Goal: Task Accomplishment & Management: Complete application form

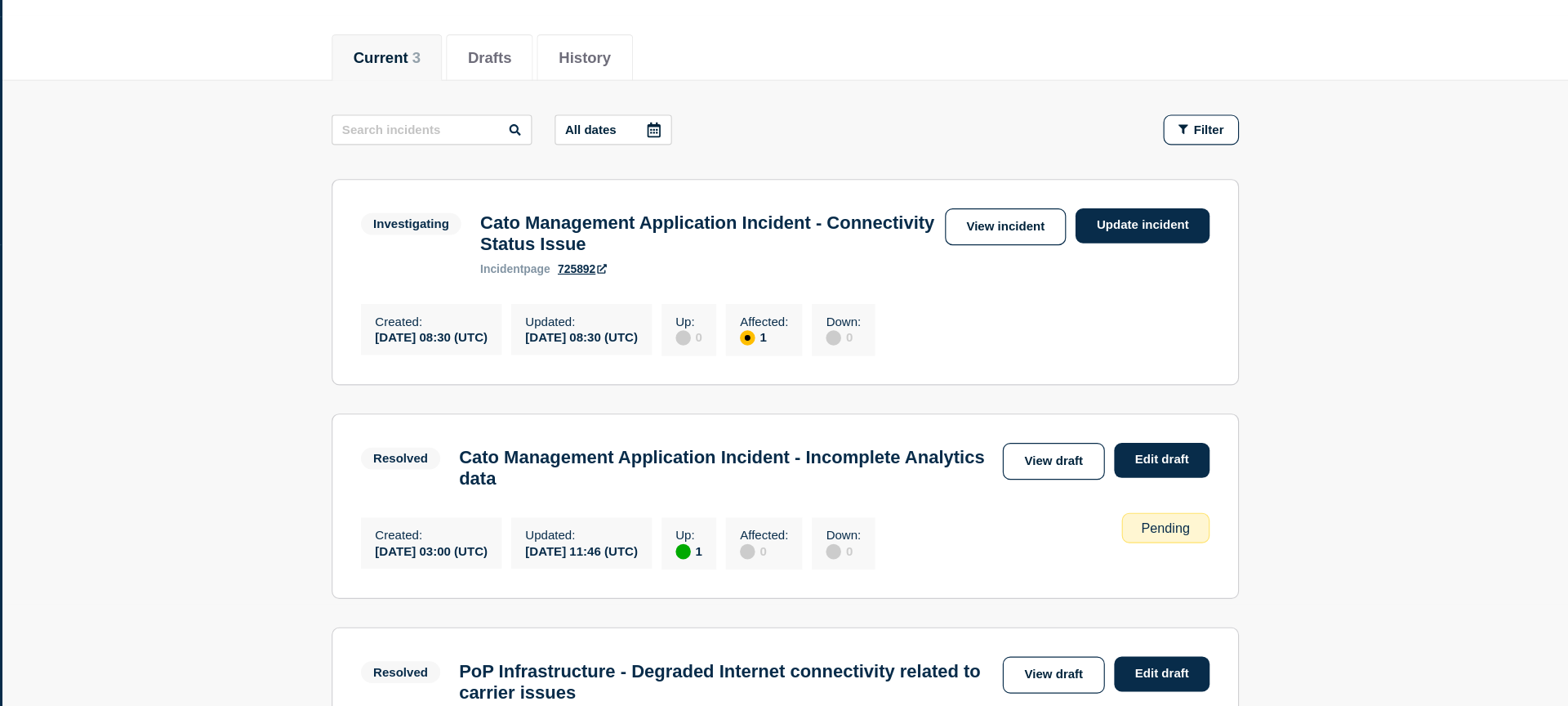
scroll to position [100, 0]
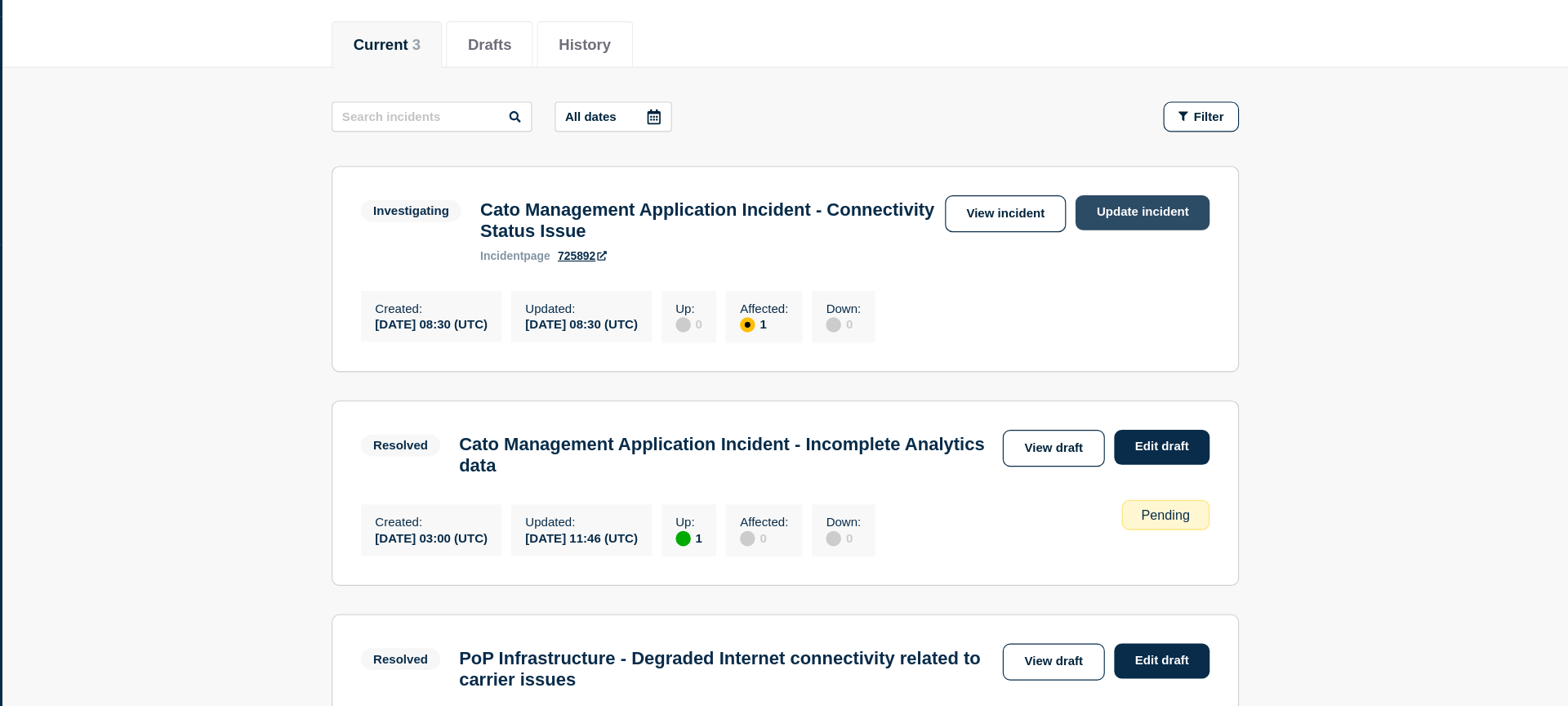
click at [1189, 282] on link "Update incident" at bounding box center [1199, 279] width 116 height 30
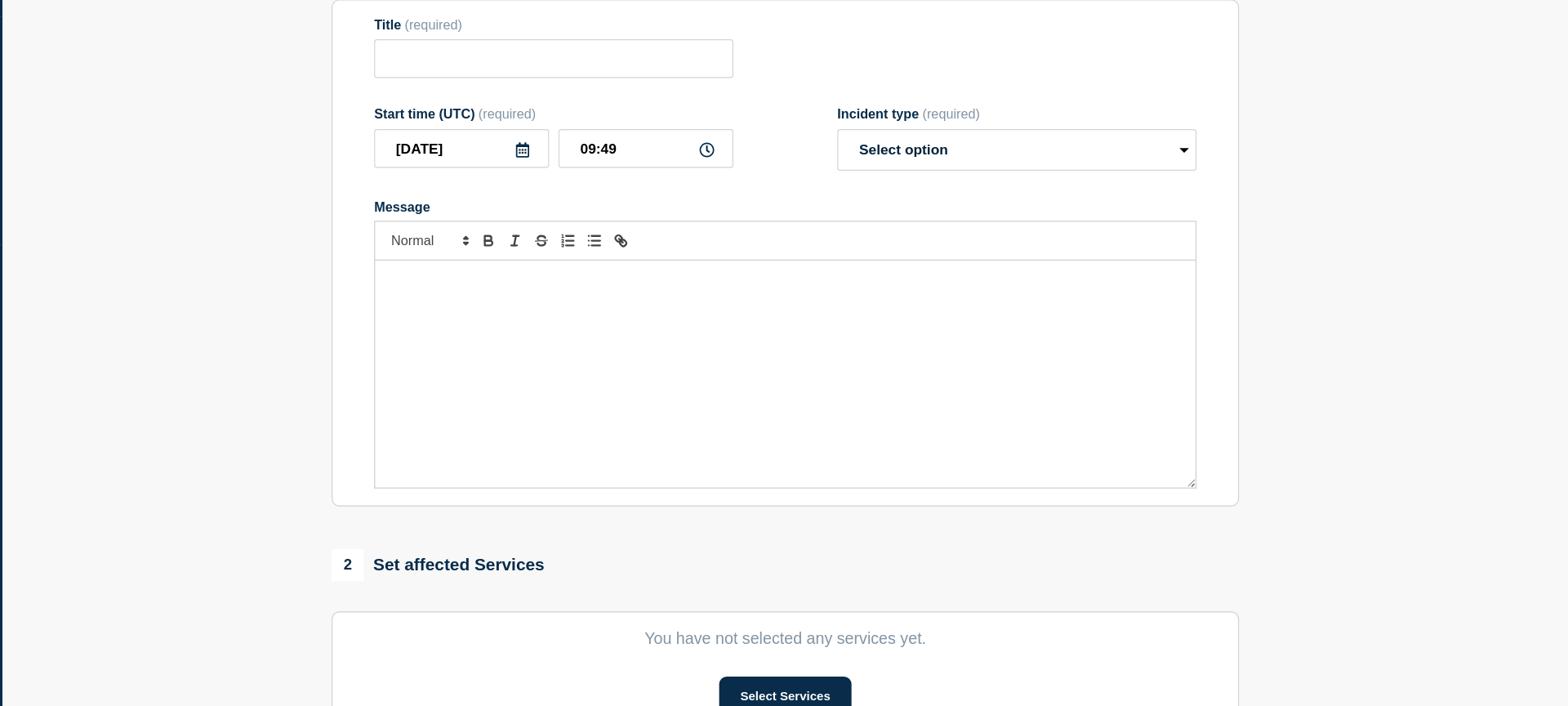
type input "Cato Management Application Incident - Connectivity Status Issue"
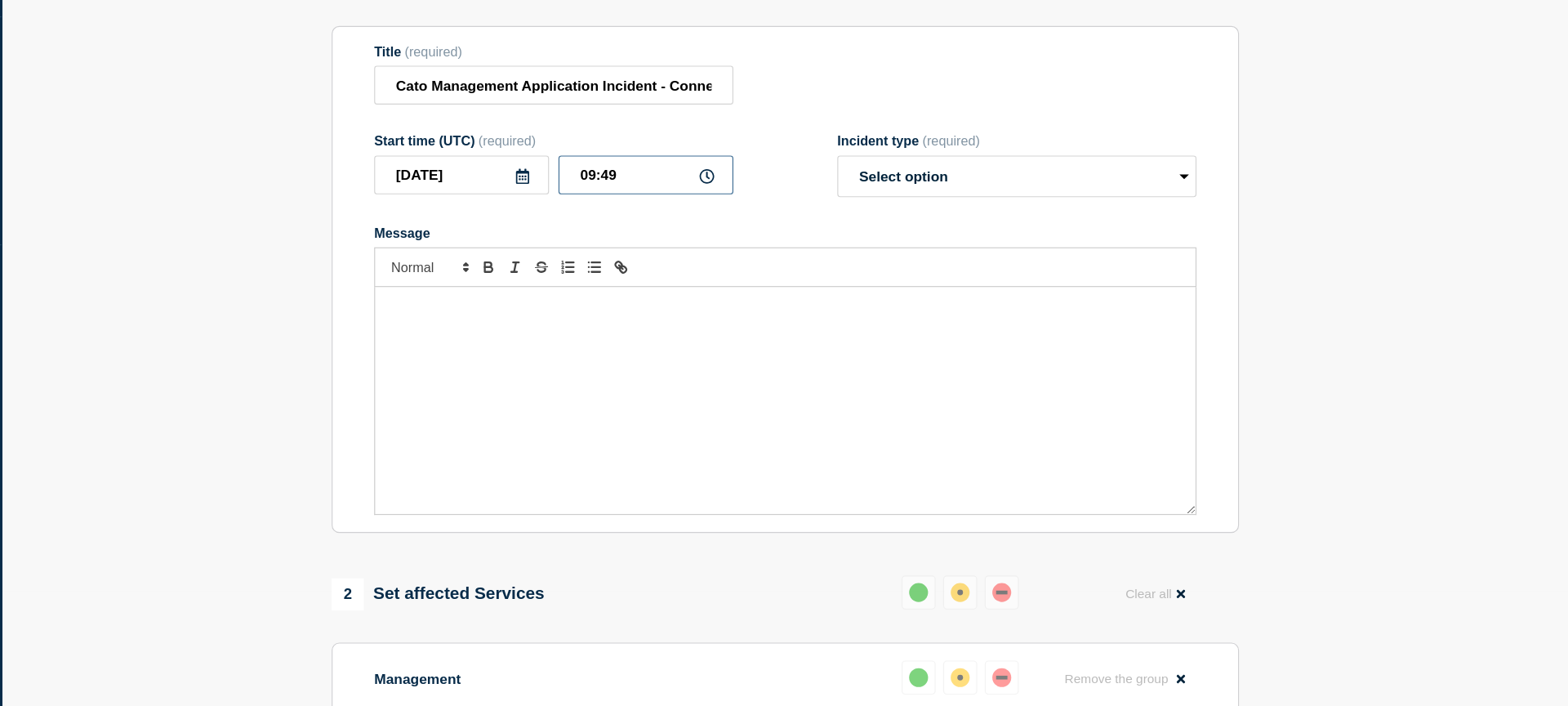
click at [780, 261] on input "09:49" at bounding box center [770, 246] width 151 height 34
type input "09:15"
click at [1038, 261] on select "Select option Investigating Identified Monitoring Resolved" at bounding box center [1091, 247] width 311 height 36
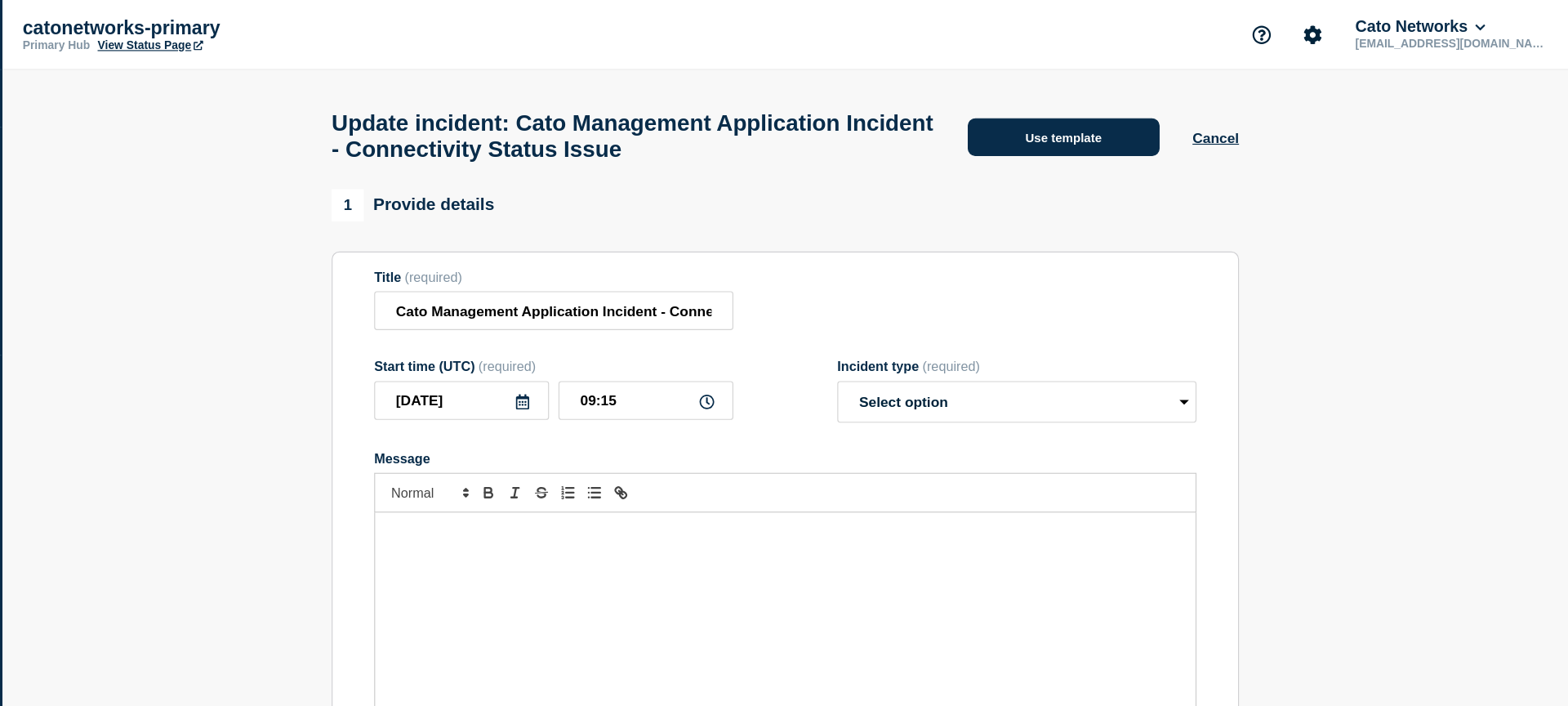
click at [1157, 129] on button "Use template" at bounding box center [1132, 118] width 166 height 33
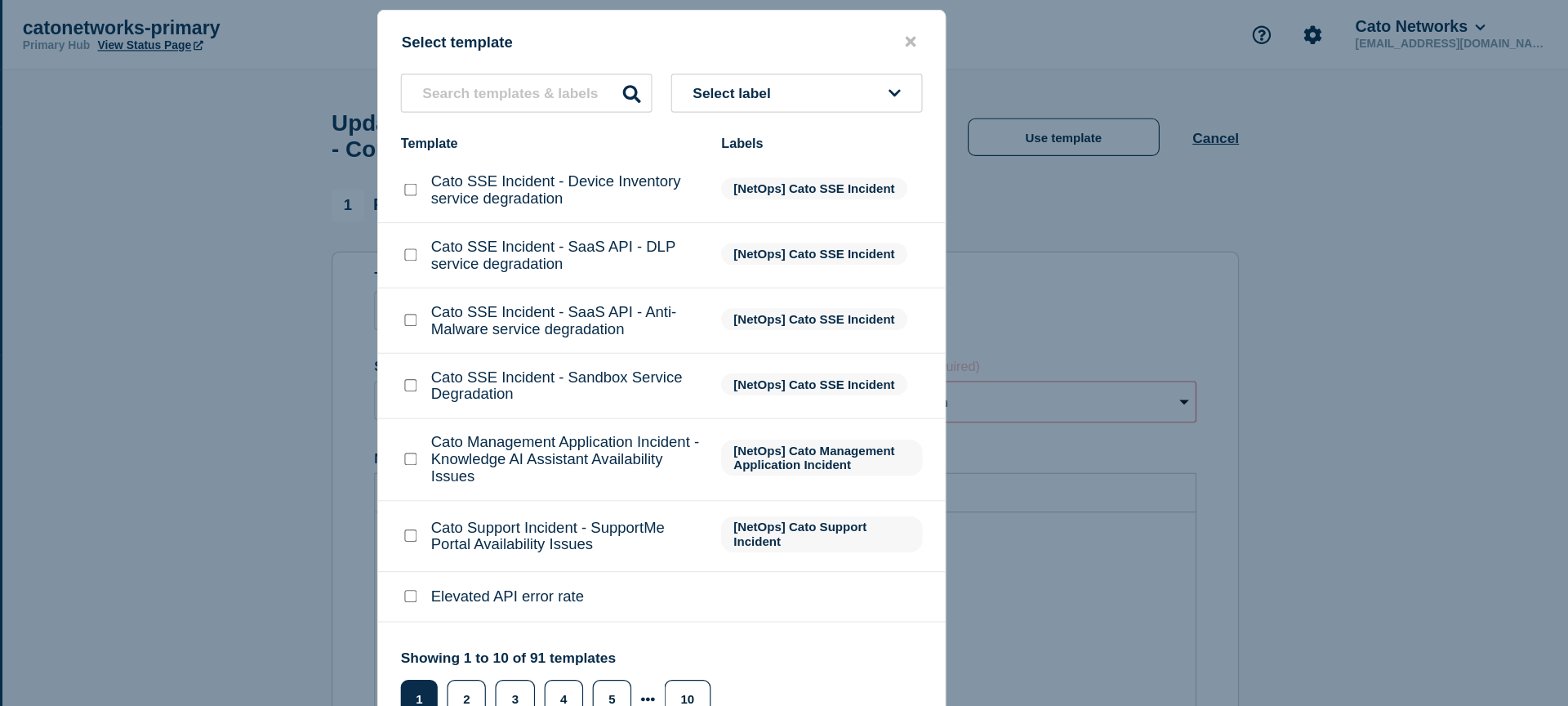
click at [908, 328] on li "Cato SSE Incident - Sandbox Service Degradation [NetOps] Cato SSE Incident" at bounding box center [784, 333] width 490 height 56
click at [883, 81] on span "Select label" at bounding box center [848, 80] width 74 height 14
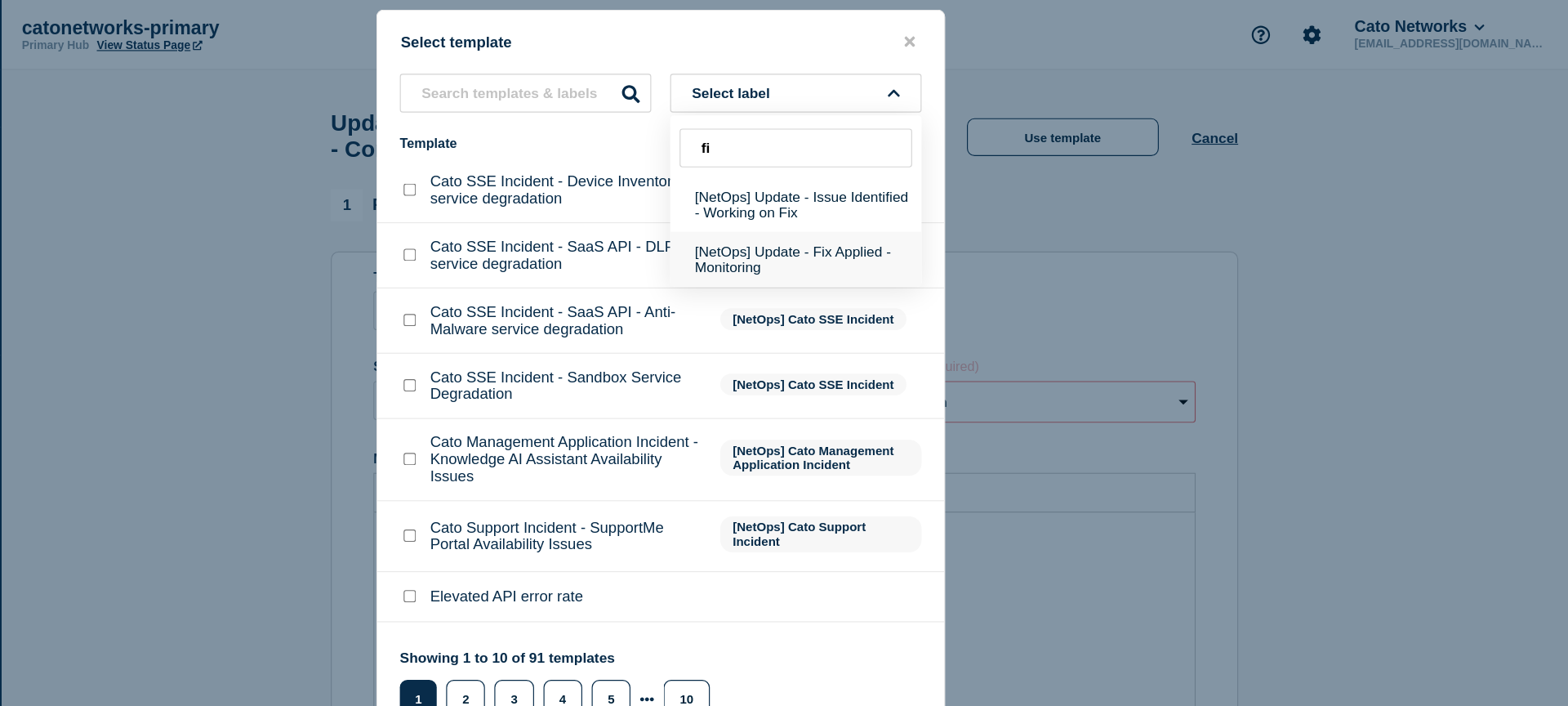
type input "fi"
click at [910, 231] on button "[NetOps] Update - Fix Applied - Monitoring" at bounding box center [900, 223] width 217 height 47
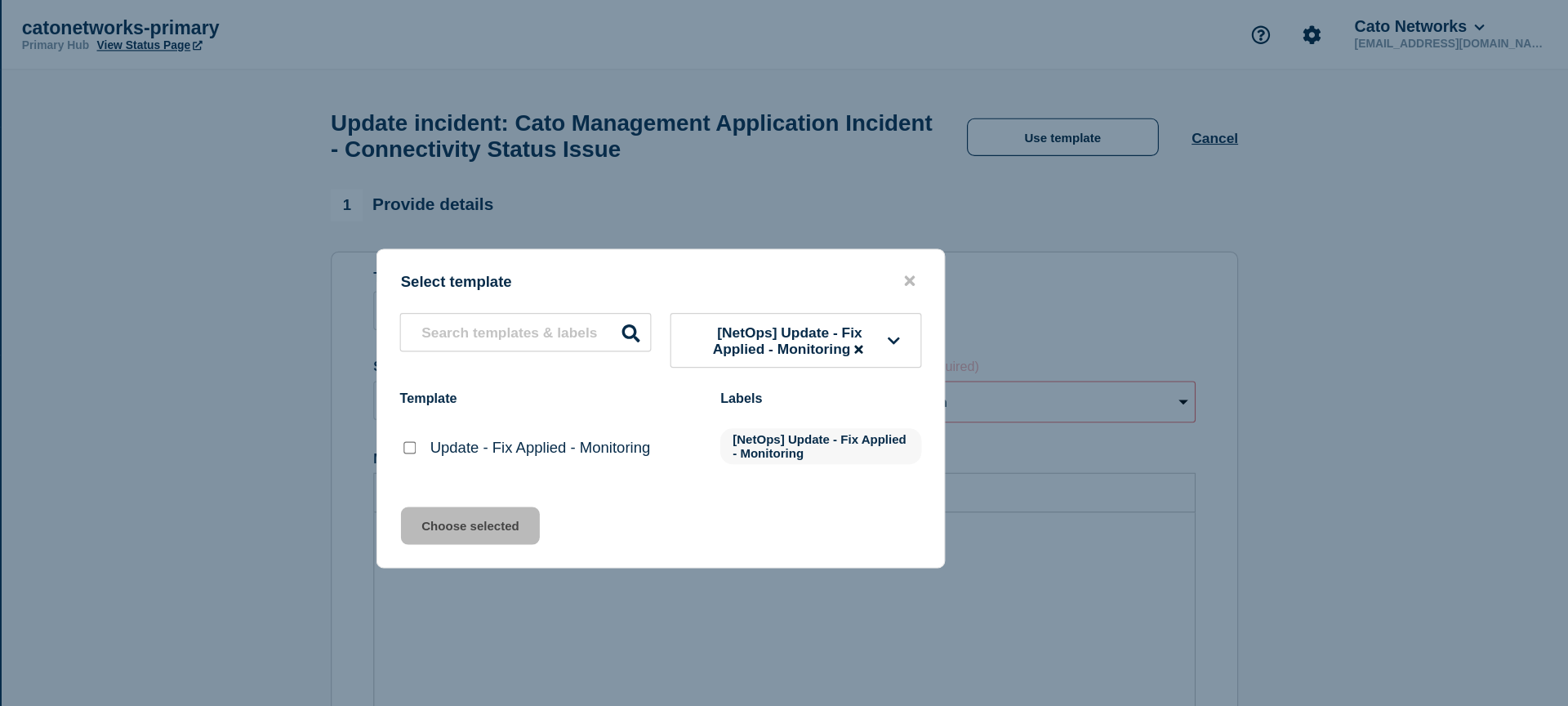
click at [563, 392] on input "Update - Fix Applied - Monitoring checkbox" at bounding box center [567, 386] width 11 height 11
checkbox input "true"
drag, startPoint x: 575, startPoint y: 456, endPoint x: 611, endPoint y: 439, distance: 39.8
click at [574, 456] on button "Choose selected" at bounding box center [619, 453] width 120 height 33
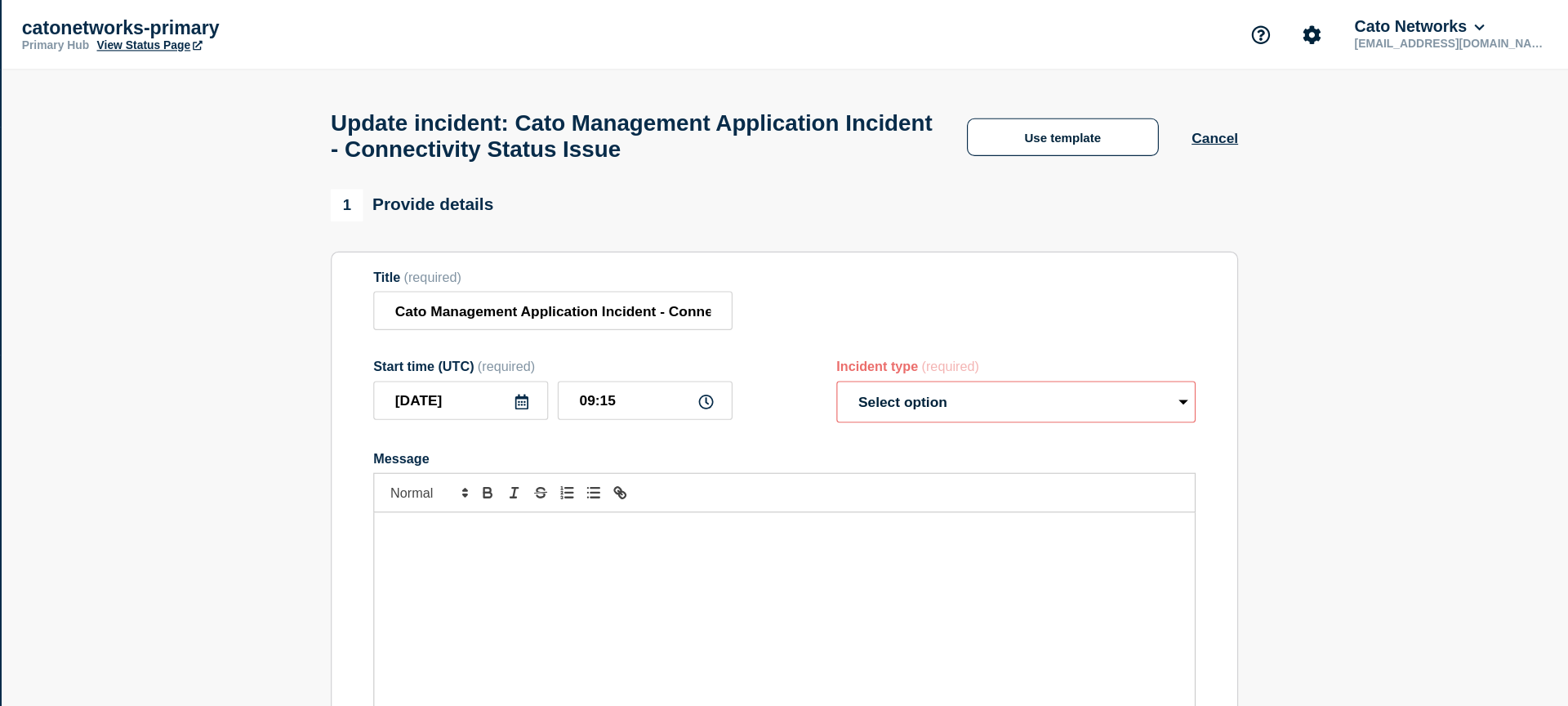
select select "monitoring"
radio input "false"
radio input "true"
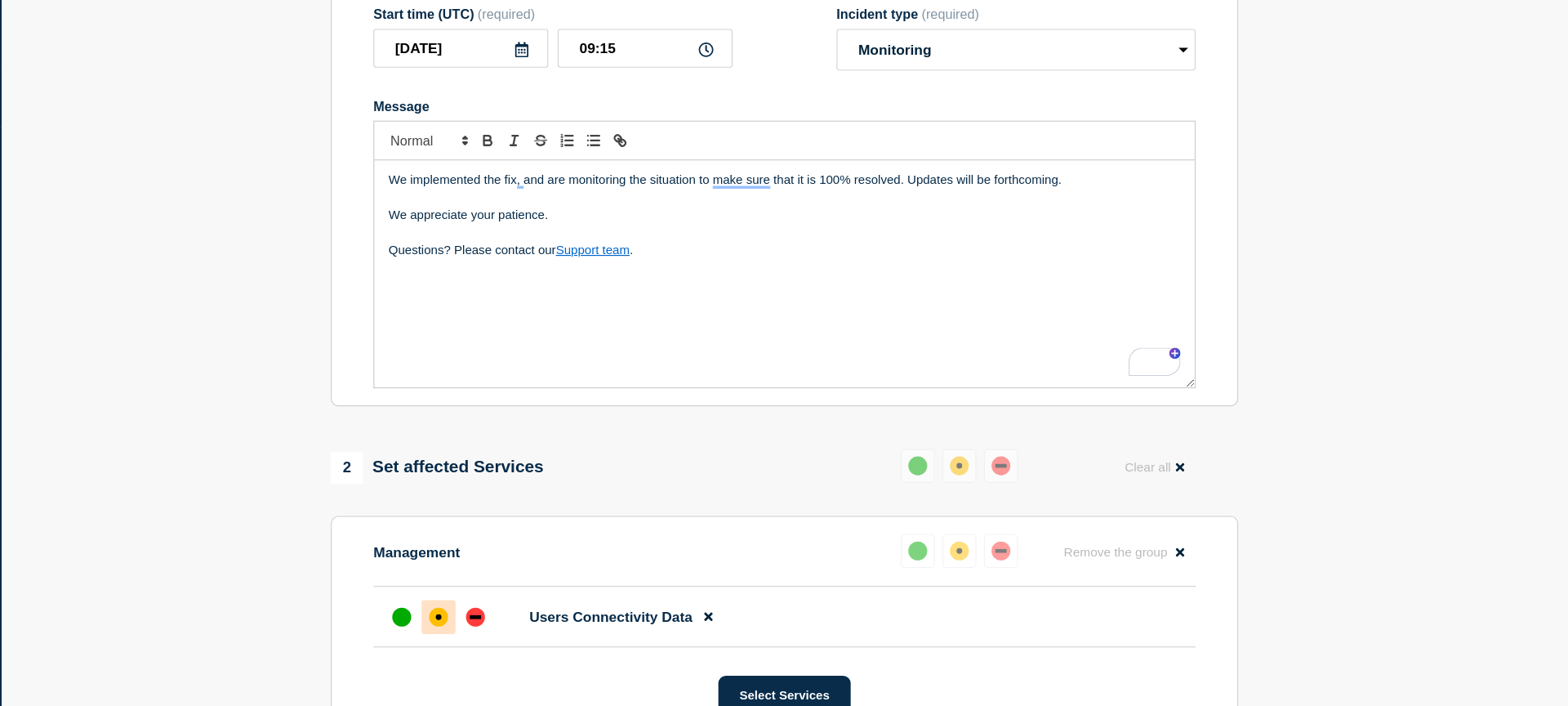
scroll to position [202, 0]
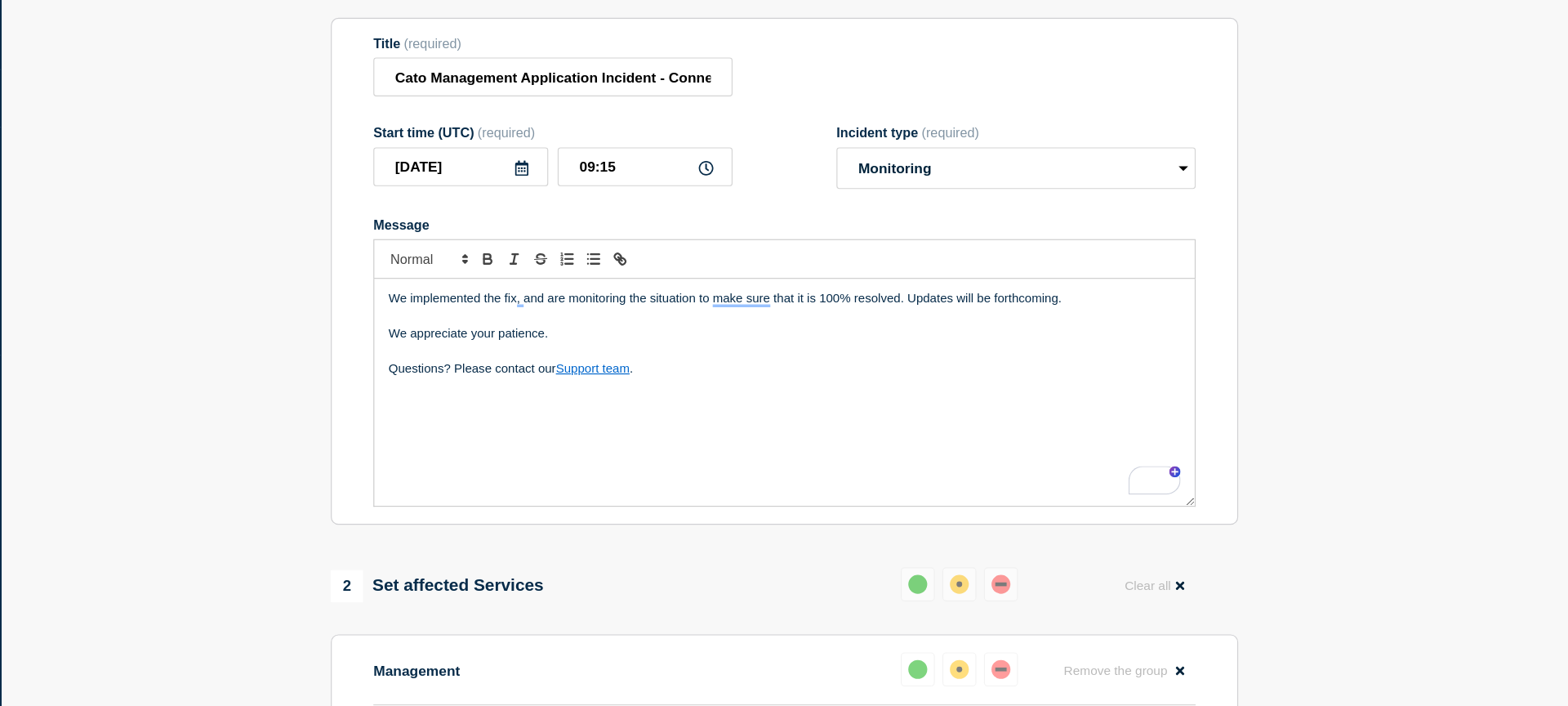
click at [810, 326] on p "Questions? Please contact our Support team ." at bounding box center [891, 319] width 684 height 14
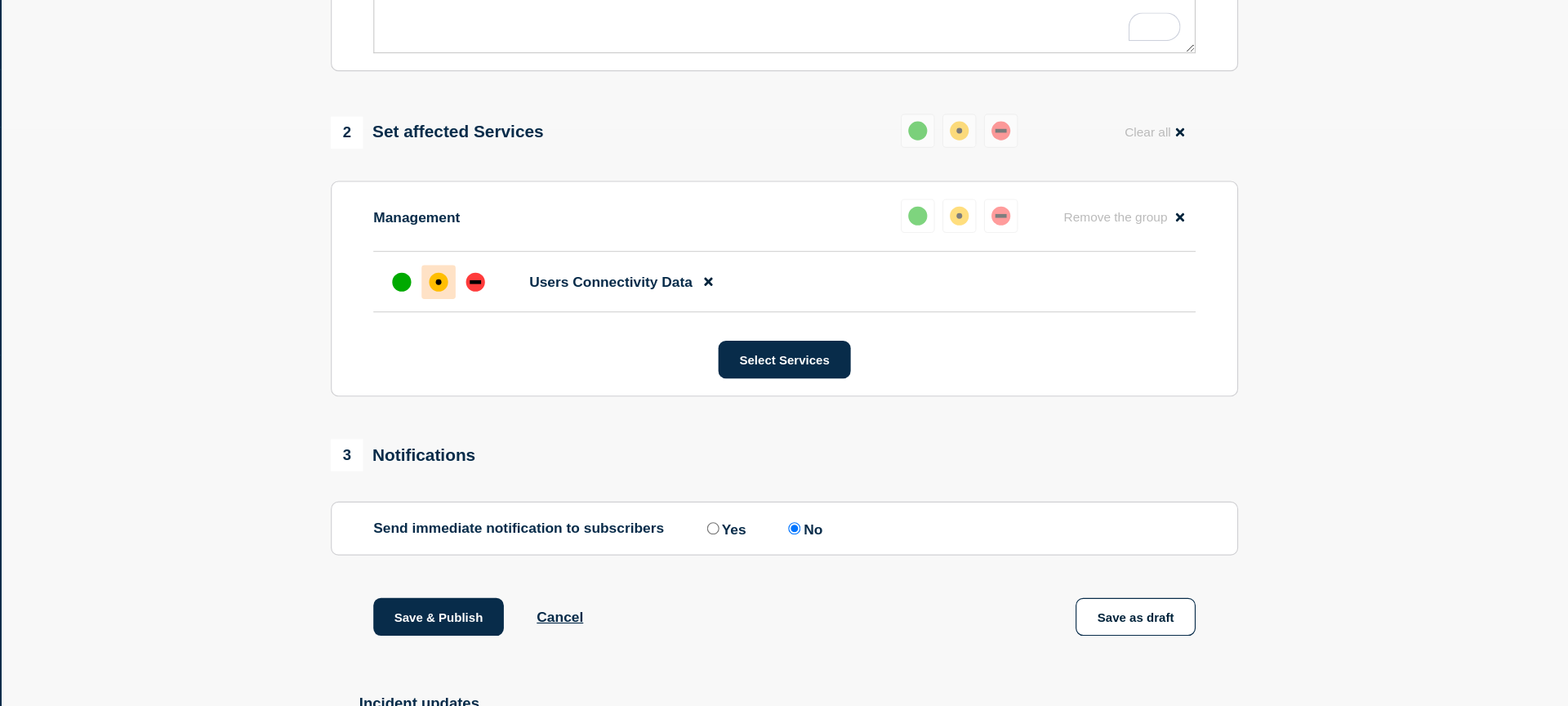
scroll to position [552, 0]
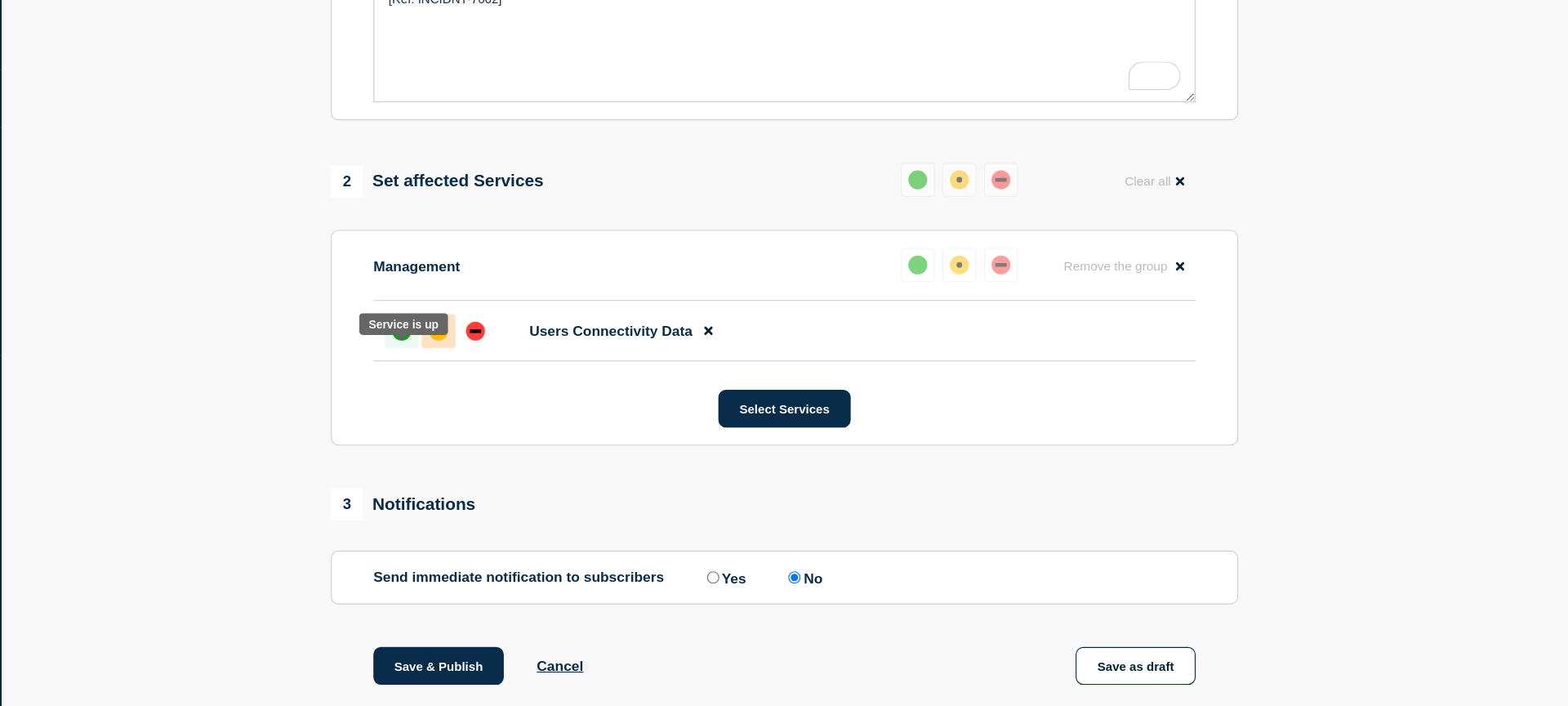
click at [557, 294] on div "up" at bounding box center [560, 286] width 16 height 16
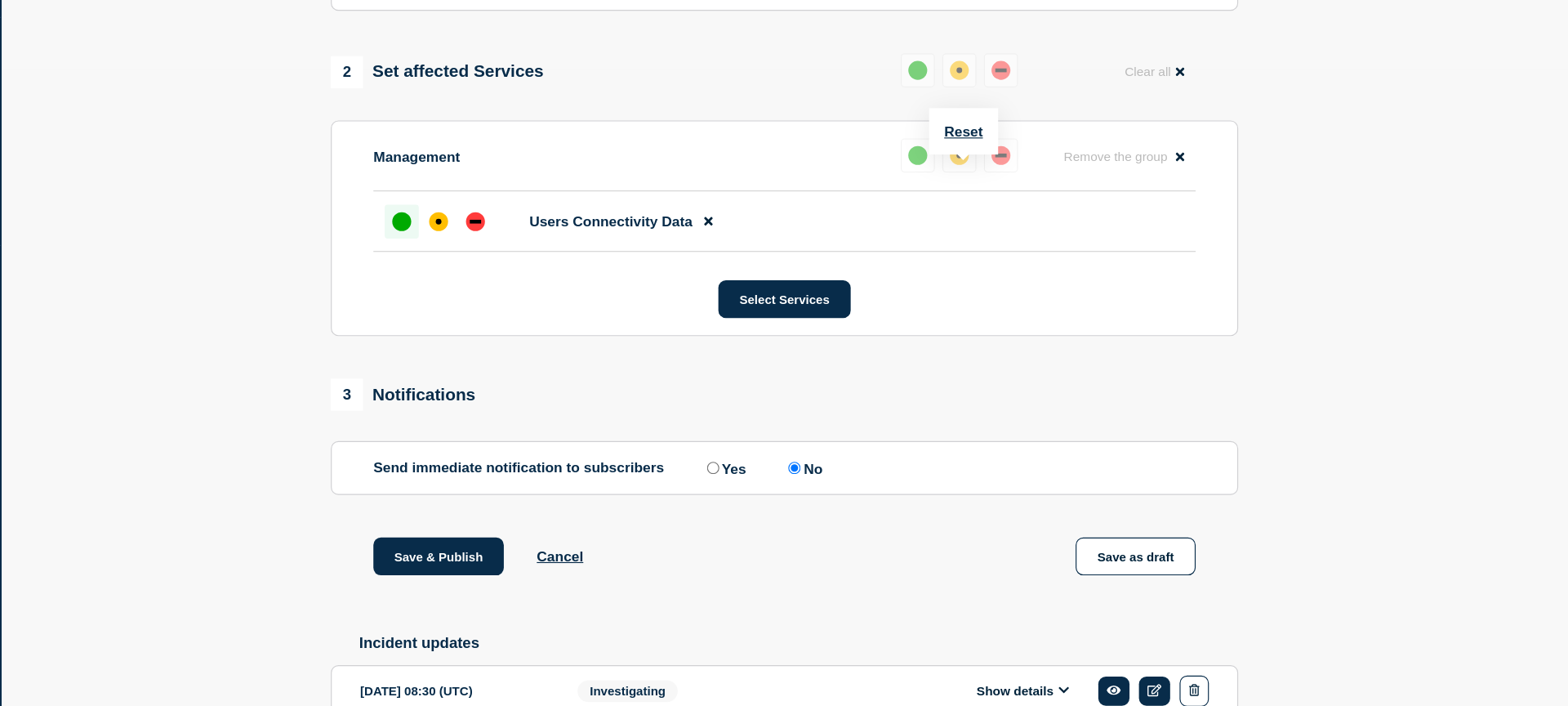
click at [1005, 237] on div "up" at bounding box center [1006, 228] width 16 height 16
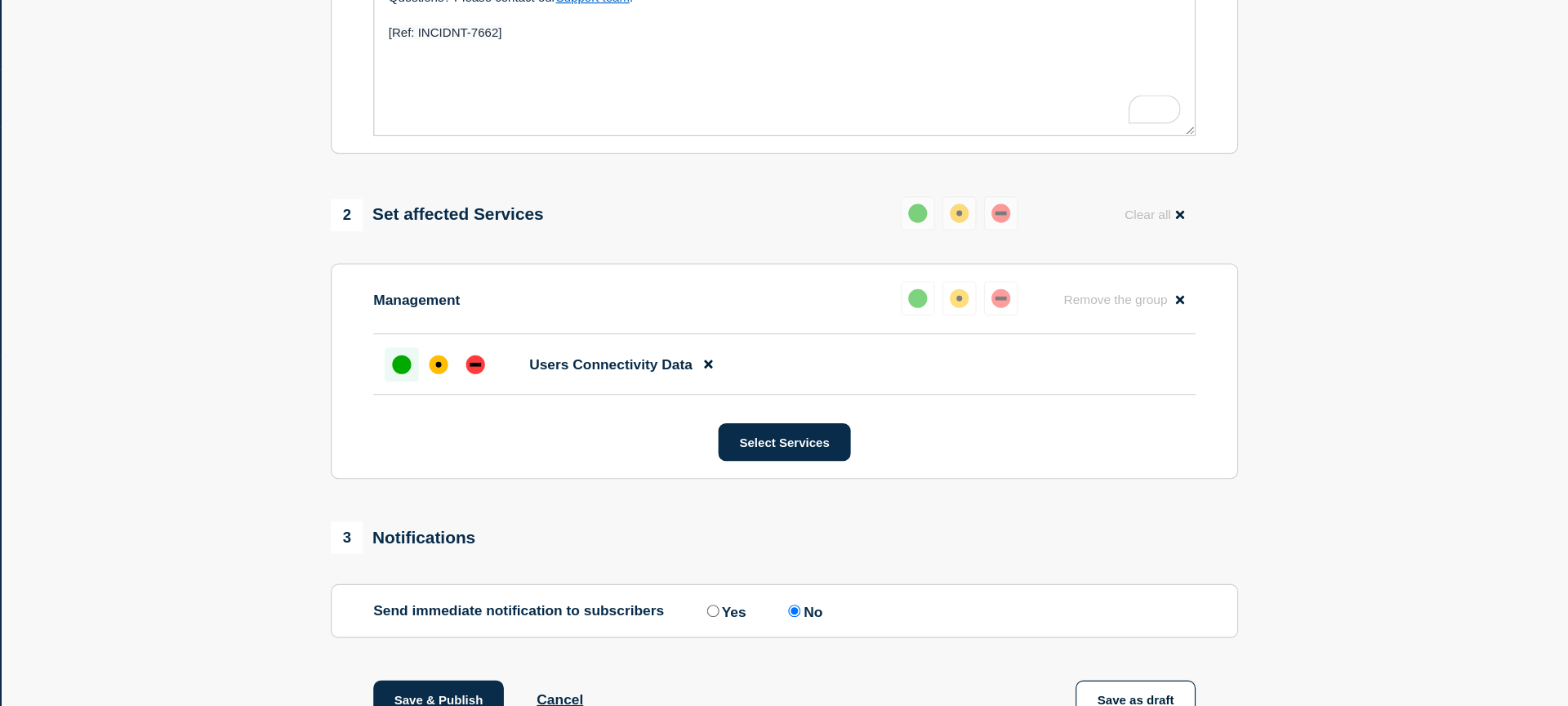
scroll to position [444, 0]
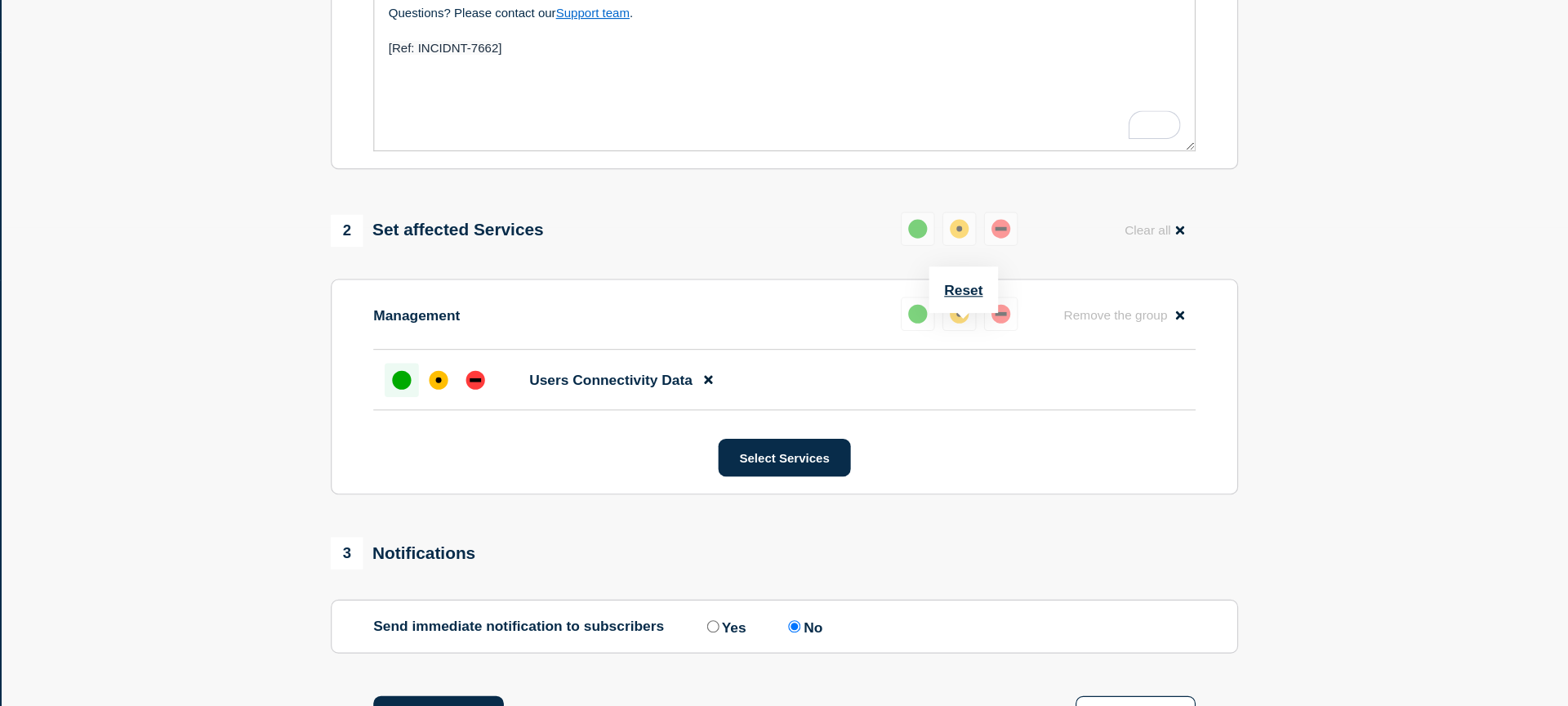
click at [1005, 344] on div "up" at bounding box center [1006, 336] width 16 height 16
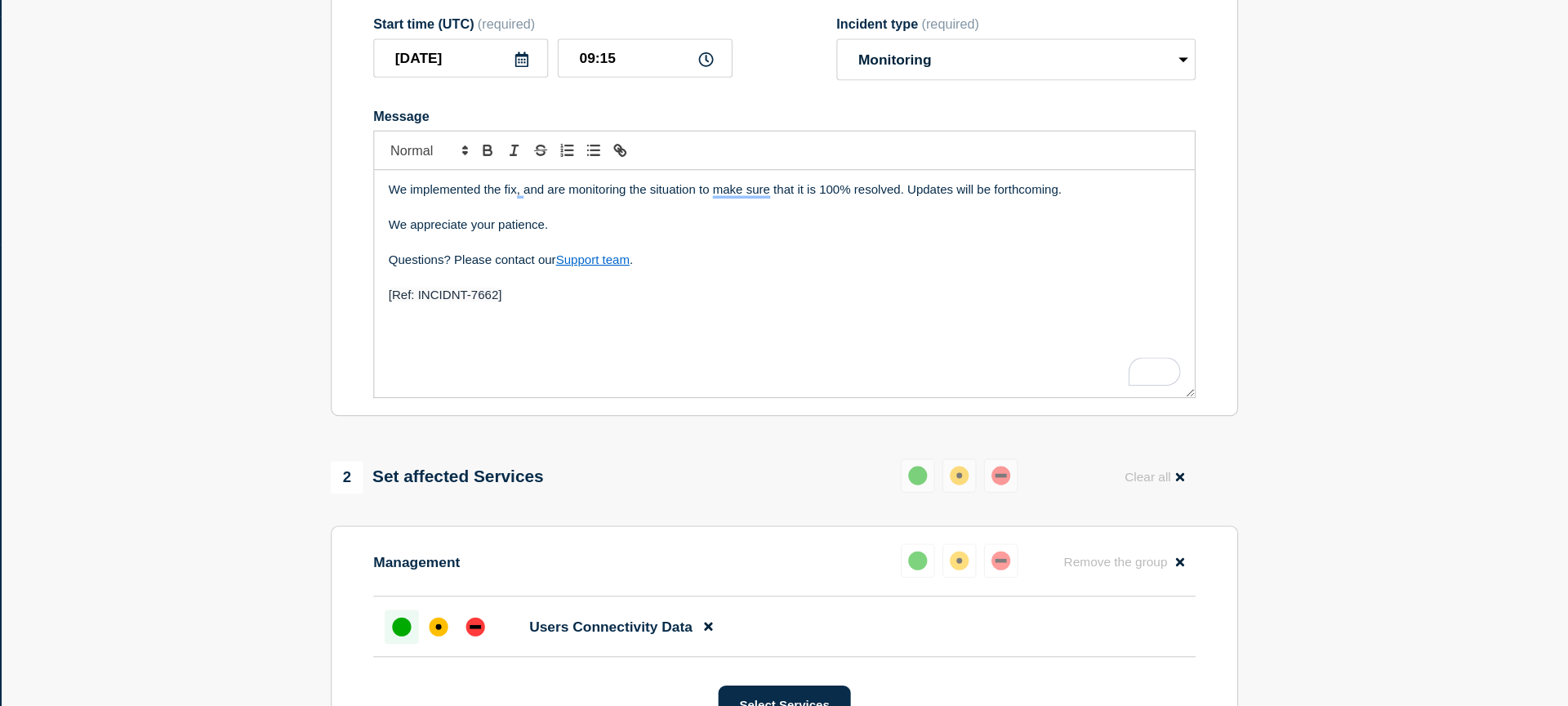
scroll to position [364, 0]
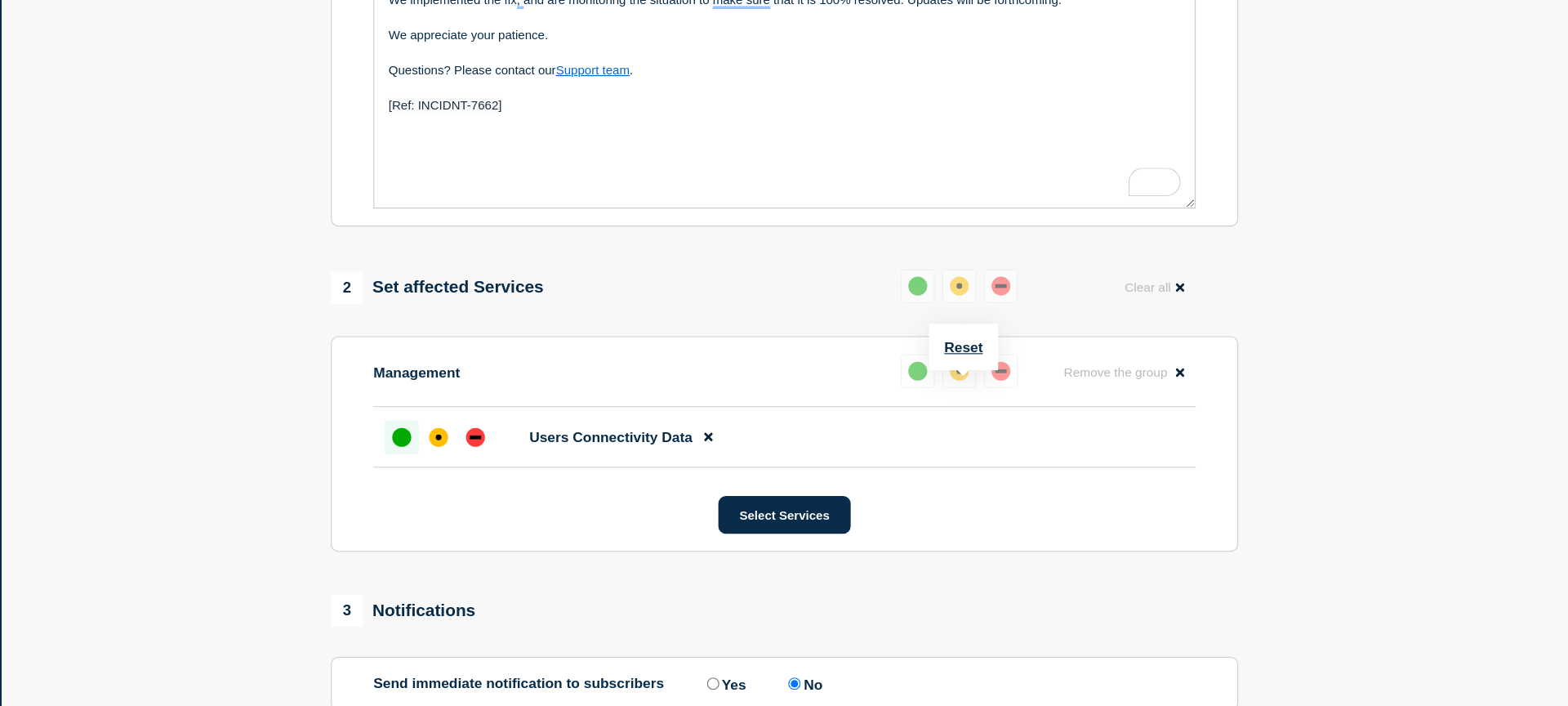
click at [1003, 424] on div "up" at bounding box center [1006, 416] width 16 height 16
click at [1002, 351] on div "up" at bounding box center [1006, 342] width 16 height 16
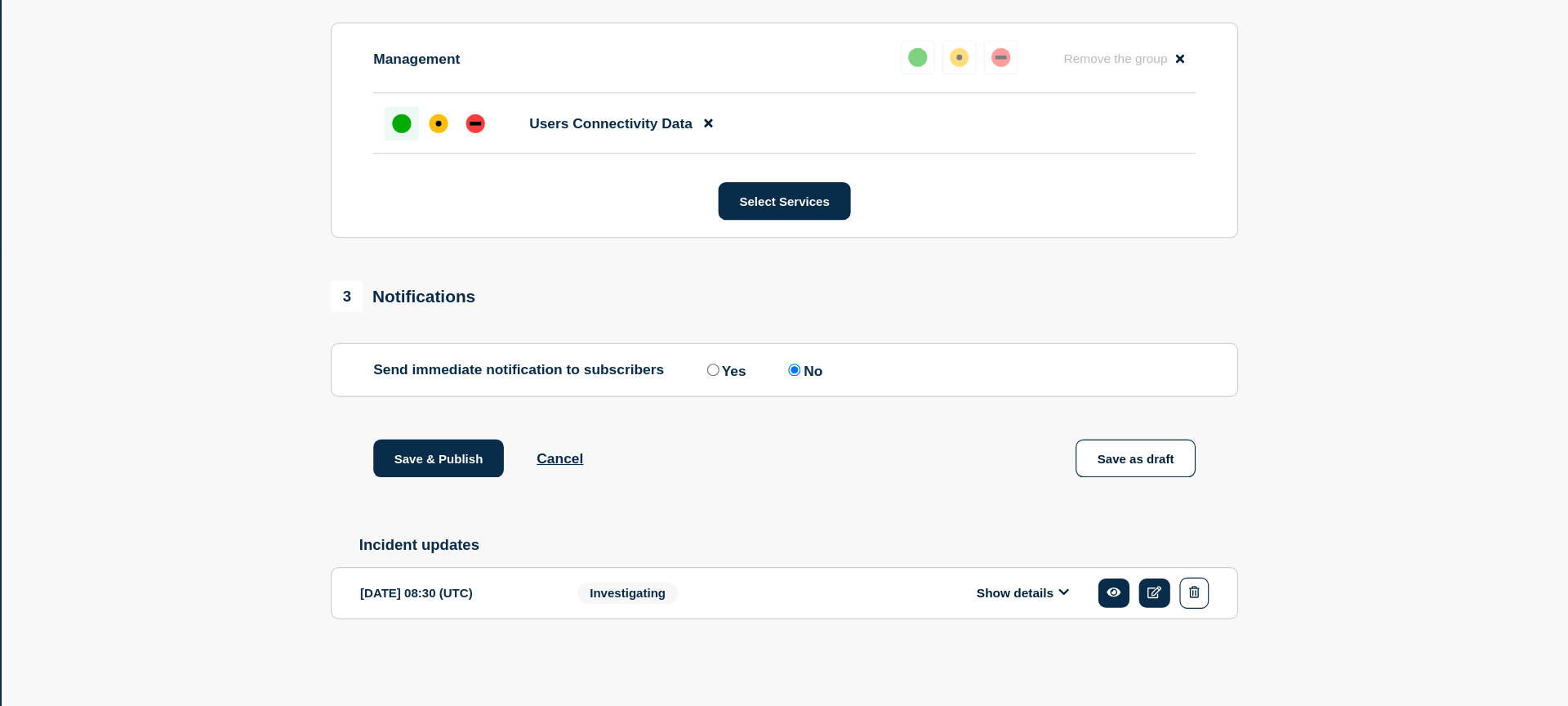
scroll to position [668, 0]
click at [824, 409] on input "Yes" at bounding box center [829, 414] width 11 height 11
radio input "true"
radio input "false"
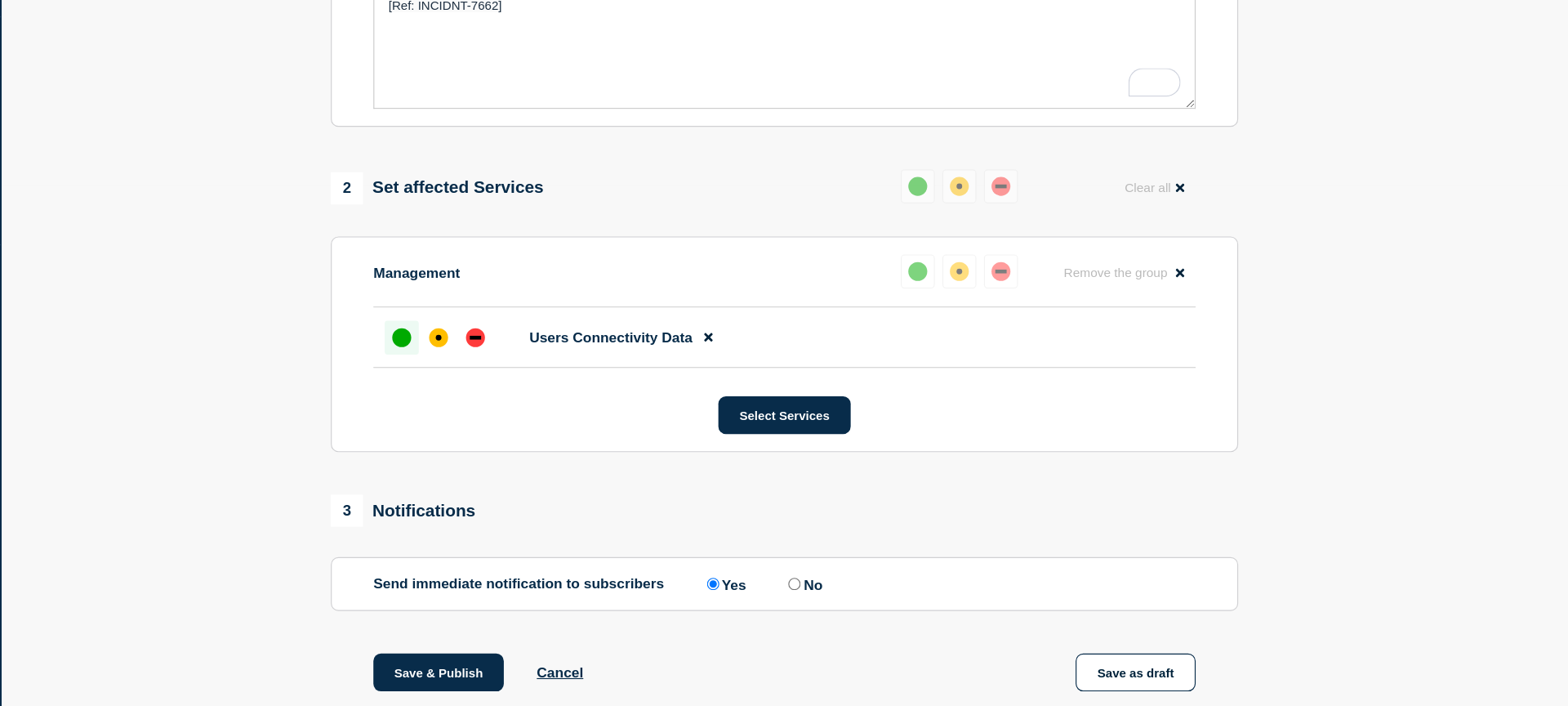
scroll to position [612, 0]
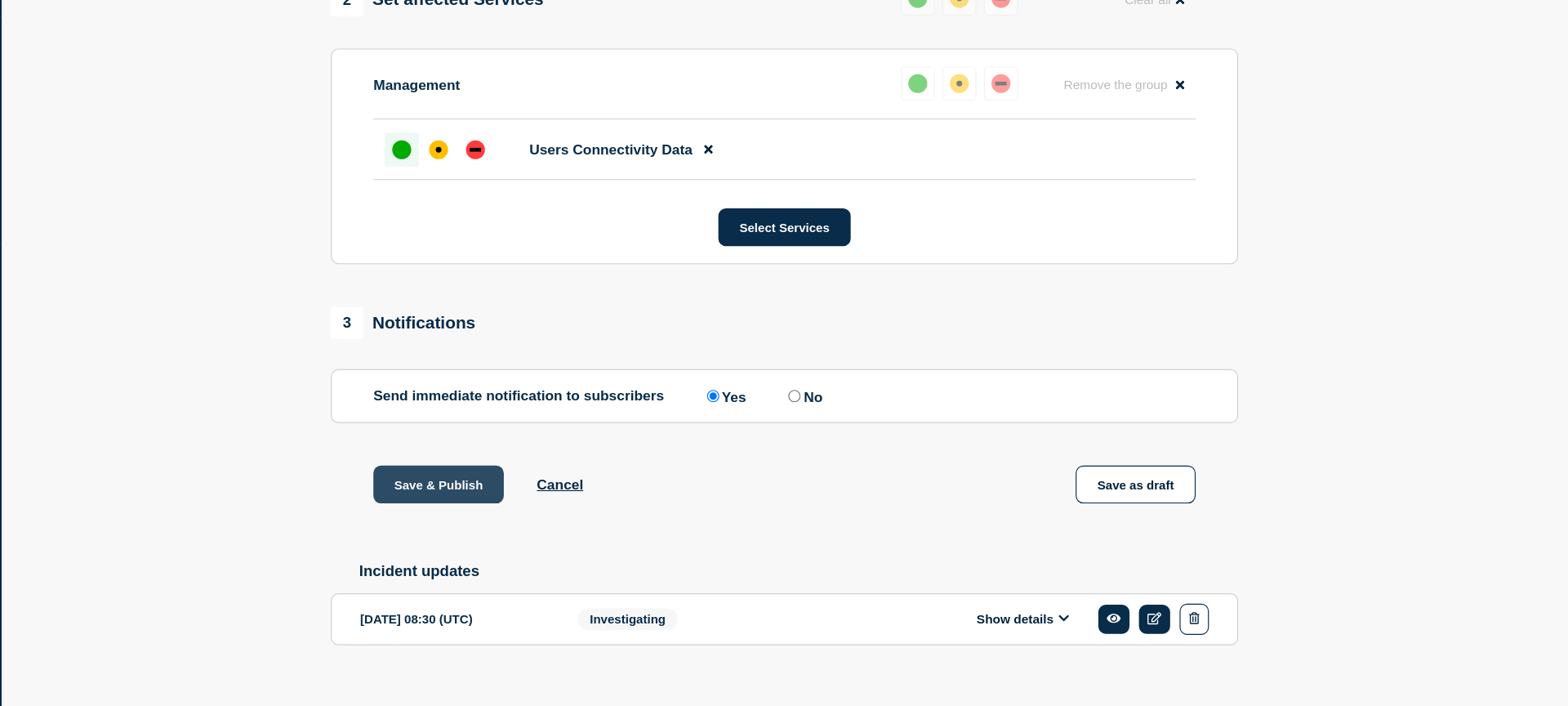
click at [581, 530] on button "Save & Publish" at bounding box center [592, 513] width 112 height 33
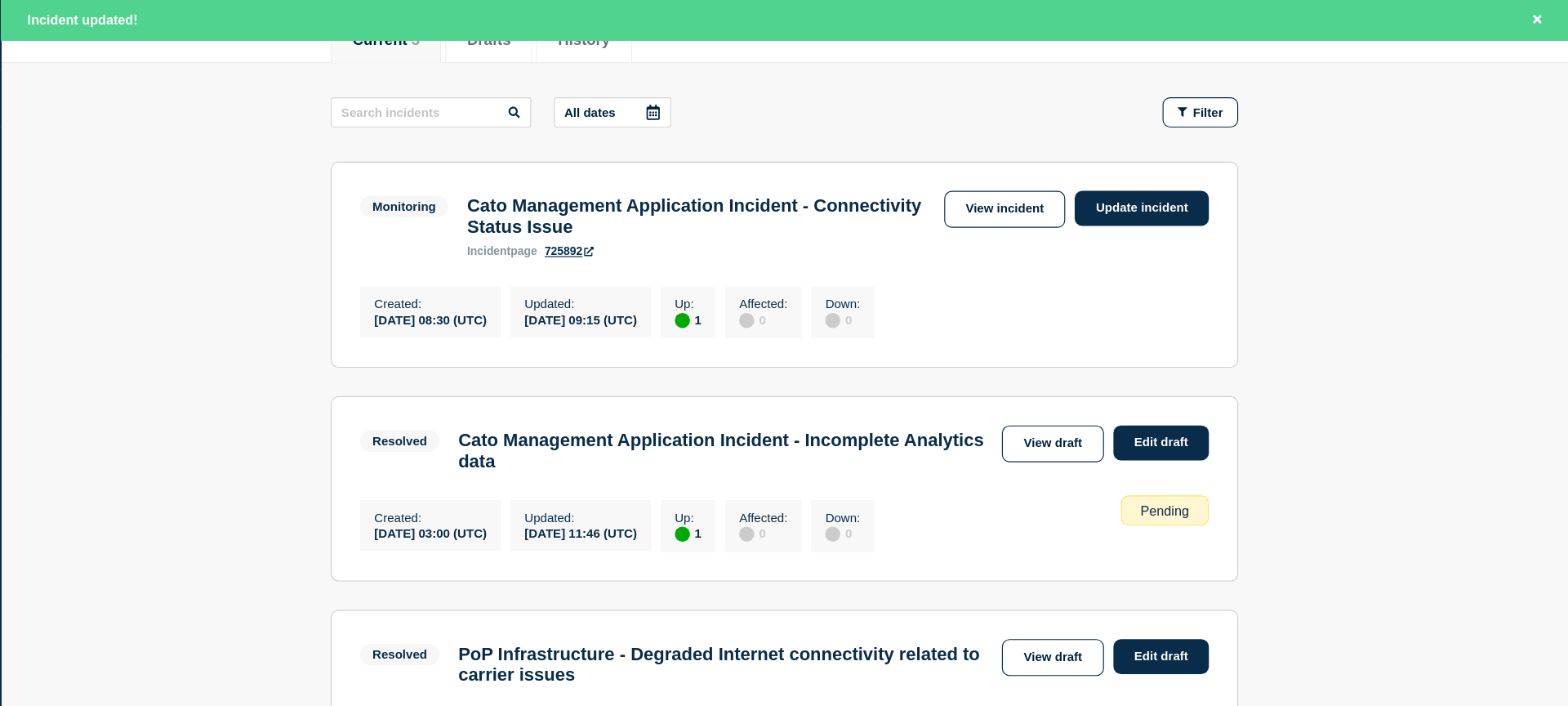
scroll to position [230, 0]
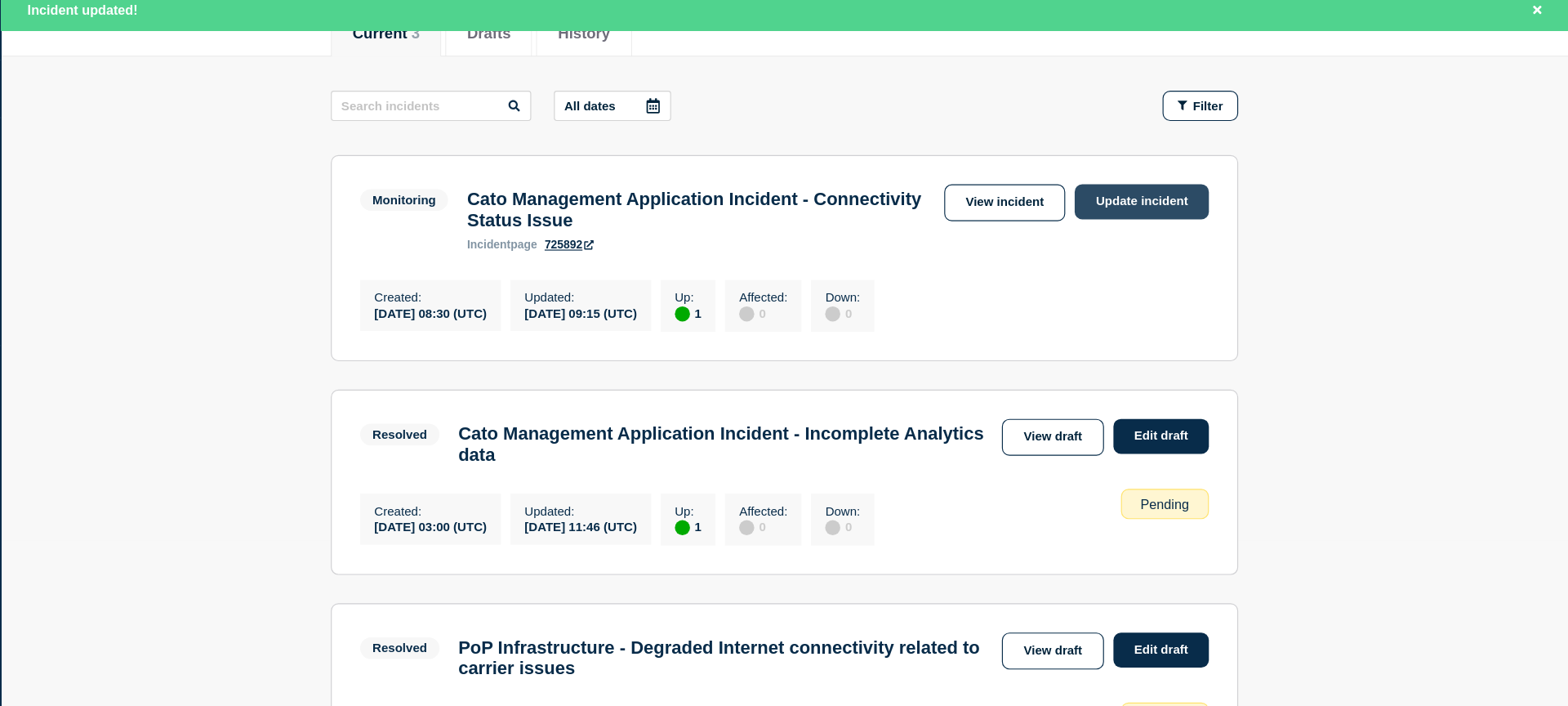
click at [1224, 183] on link "Update incident" at bounding box center [1199, 183] width 116 height 30
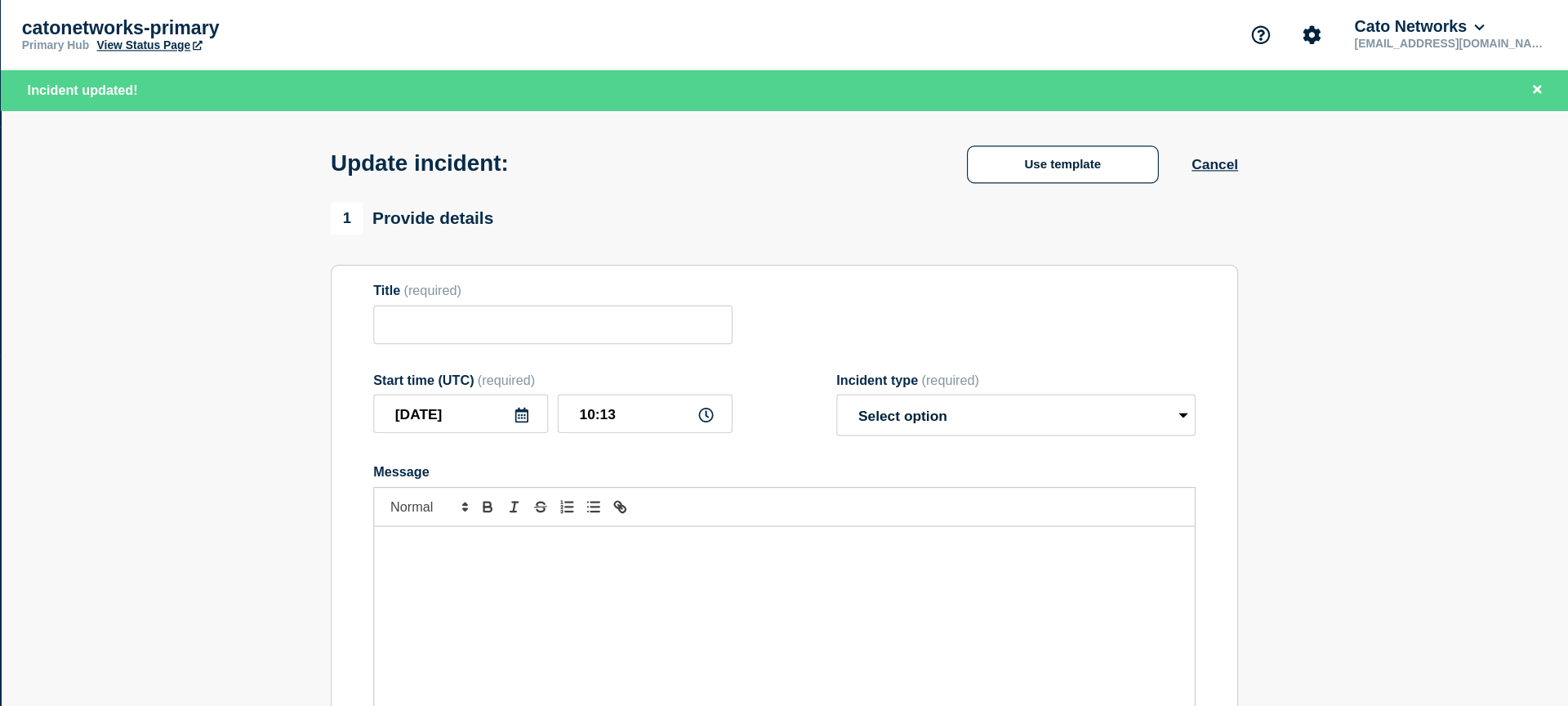
type input "Cato Management Application Incident - Connectivity Status Issue"
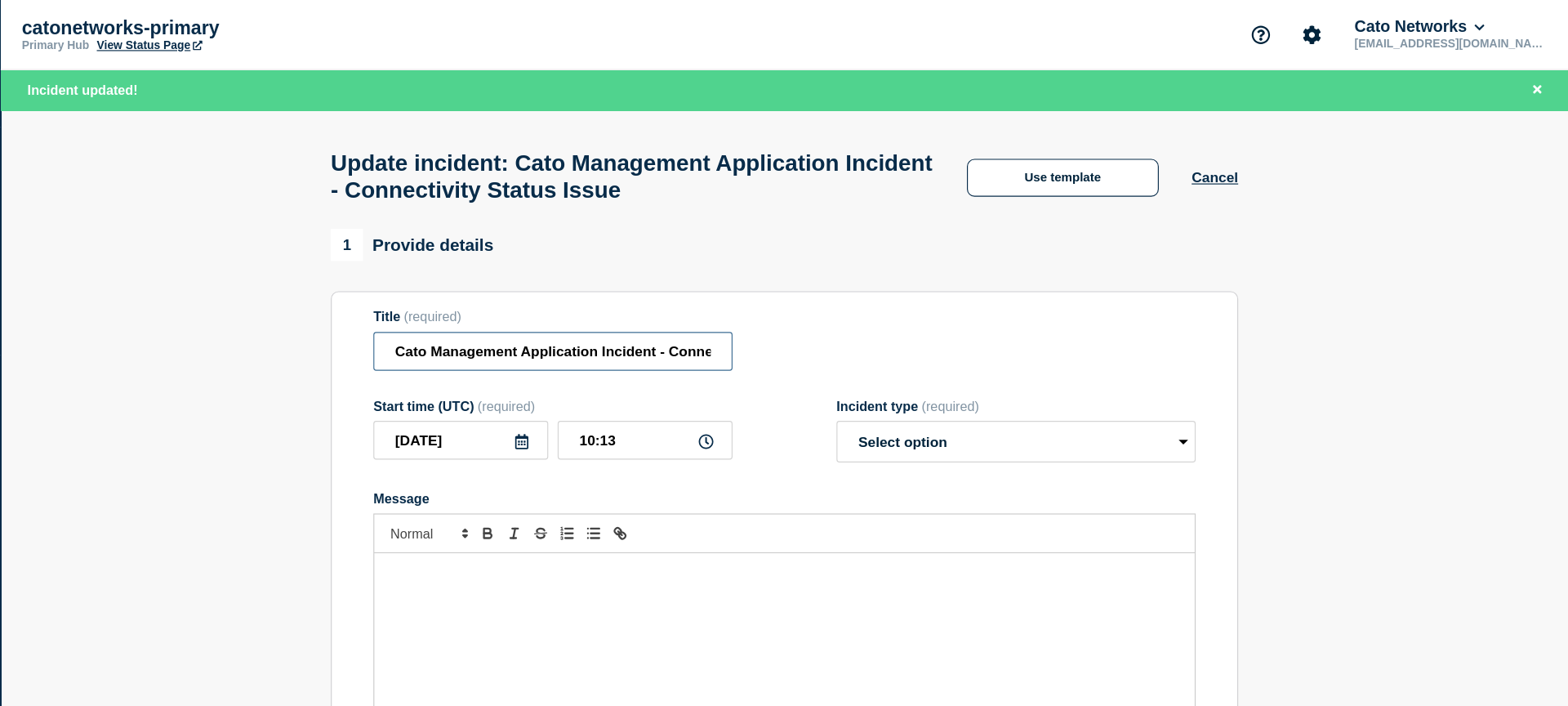
scroll to position [0, 107]
drag, startPoint x: 765, startPoint y: 313, endPoint x: 901, endPoint y: 323, distance: 136.4
click at [901, 320] on div "Title (required) Cato Management Application Incident - Connectivity Status Iss…" at bounding box center [891, 293] width 710 height 53
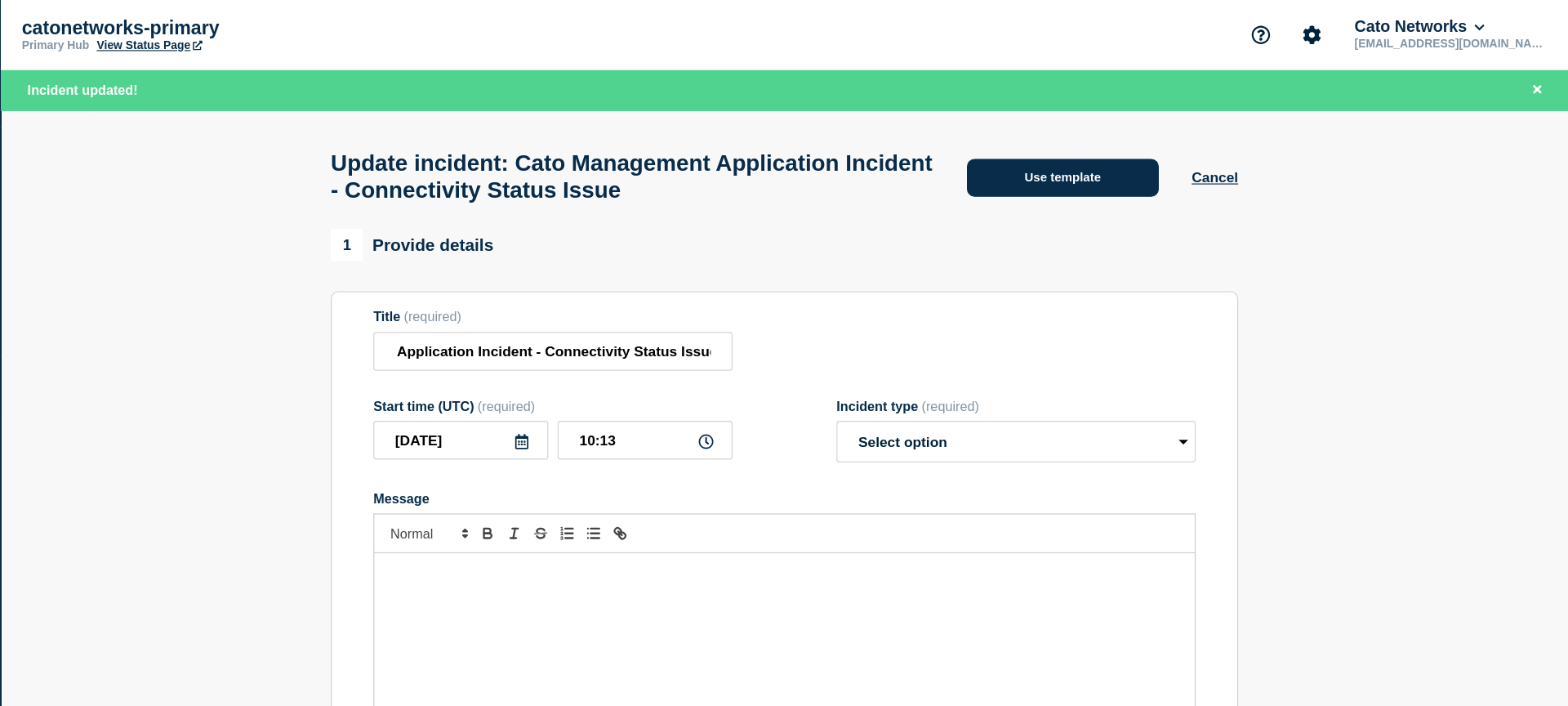
scroll to position [0, 0]
click at [1128, 163] on button "Use template" at bounding box center [1132, 154] width 166 height 33
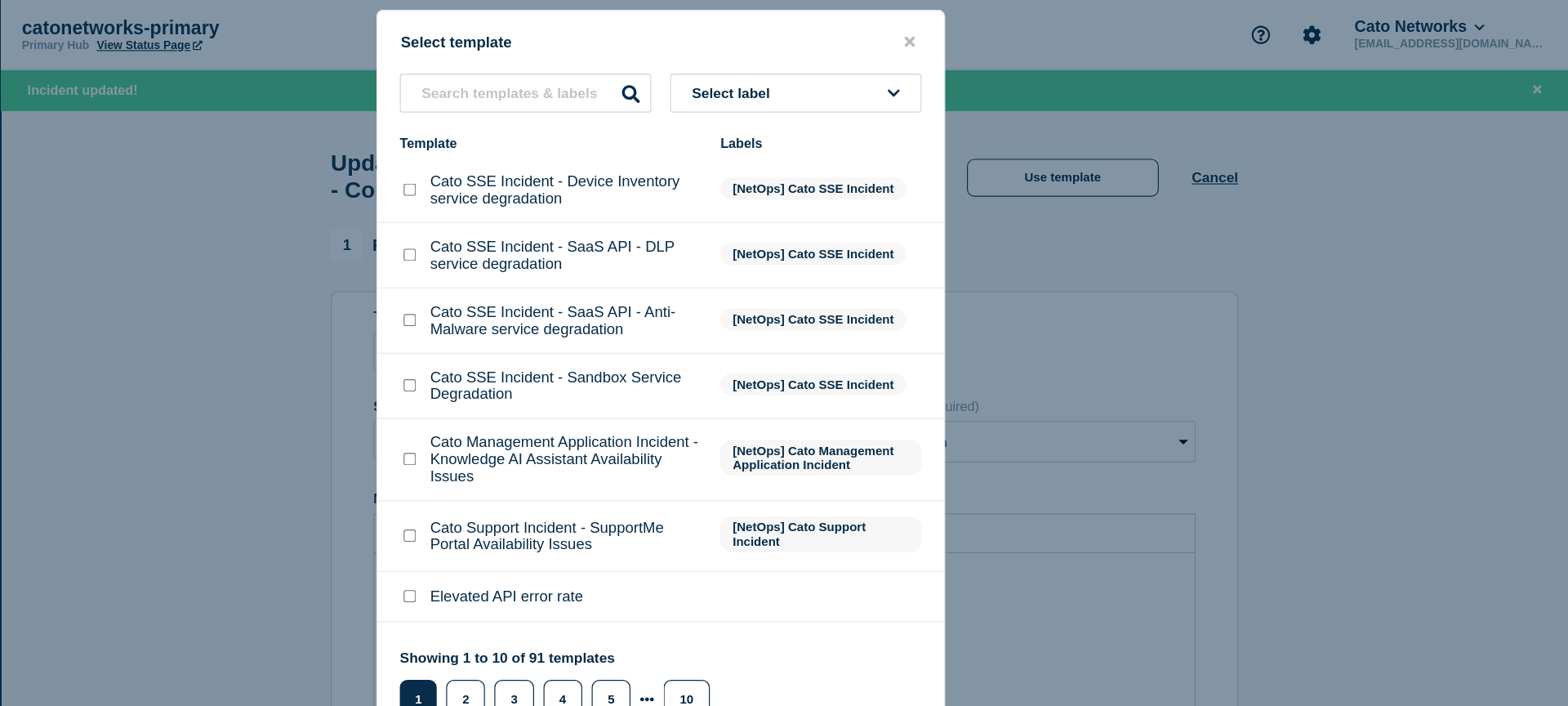
click at [899, 84] on button "Select label" at bounding box center [900, 80] width 217 height 34
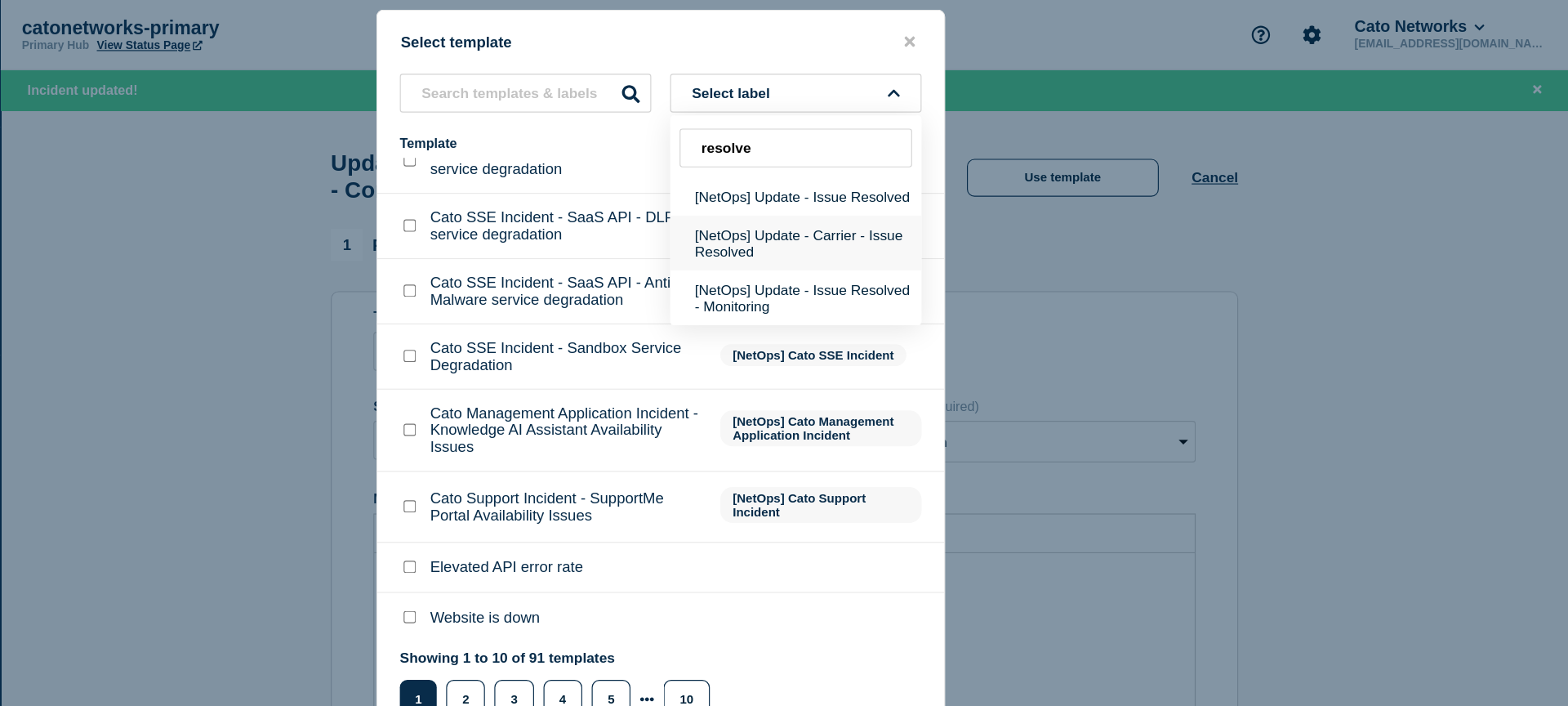
scroll to position [37, 0]
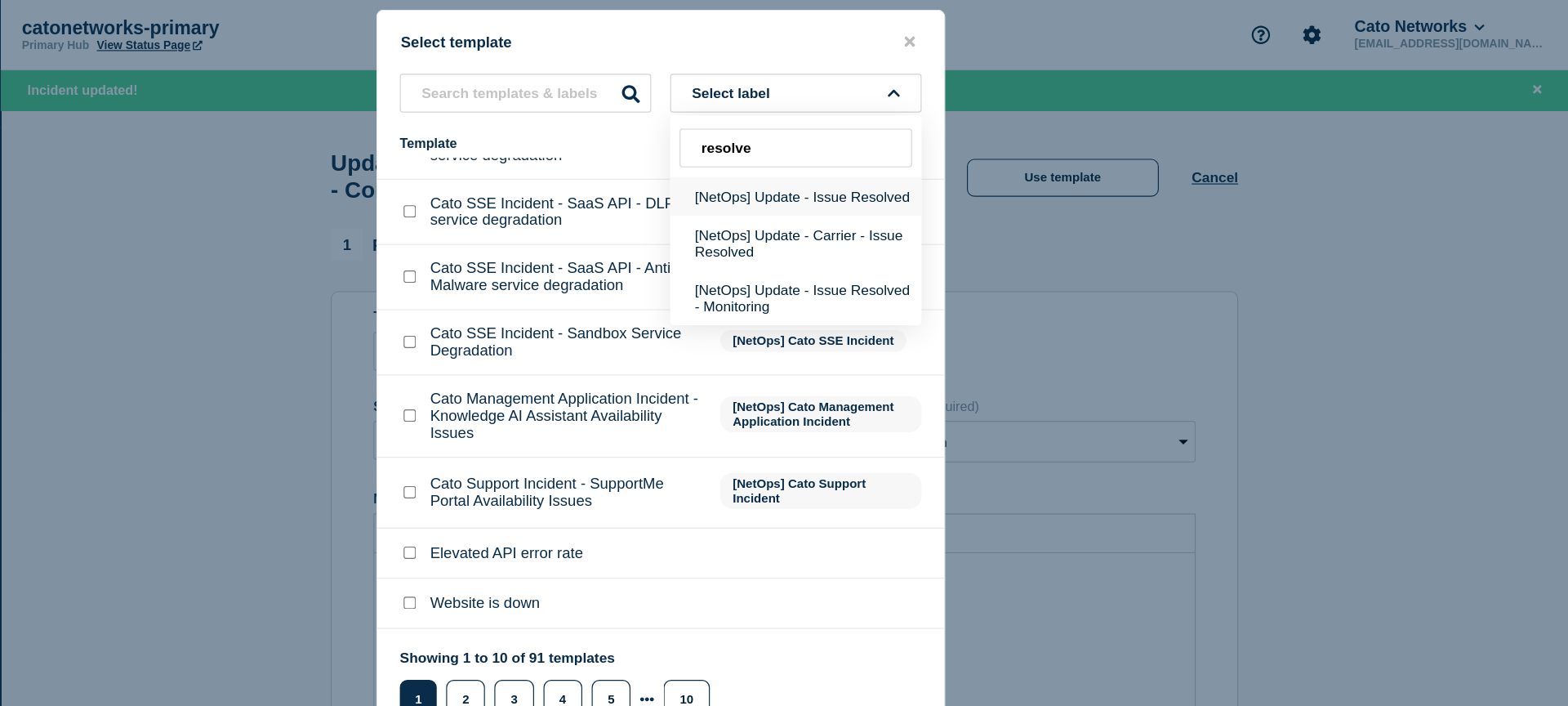
type input "resolve"
click at [934, 179] on button "[NetOps] Update - Issue Resolved" at bounding box center [900, 170] width 217 height 34
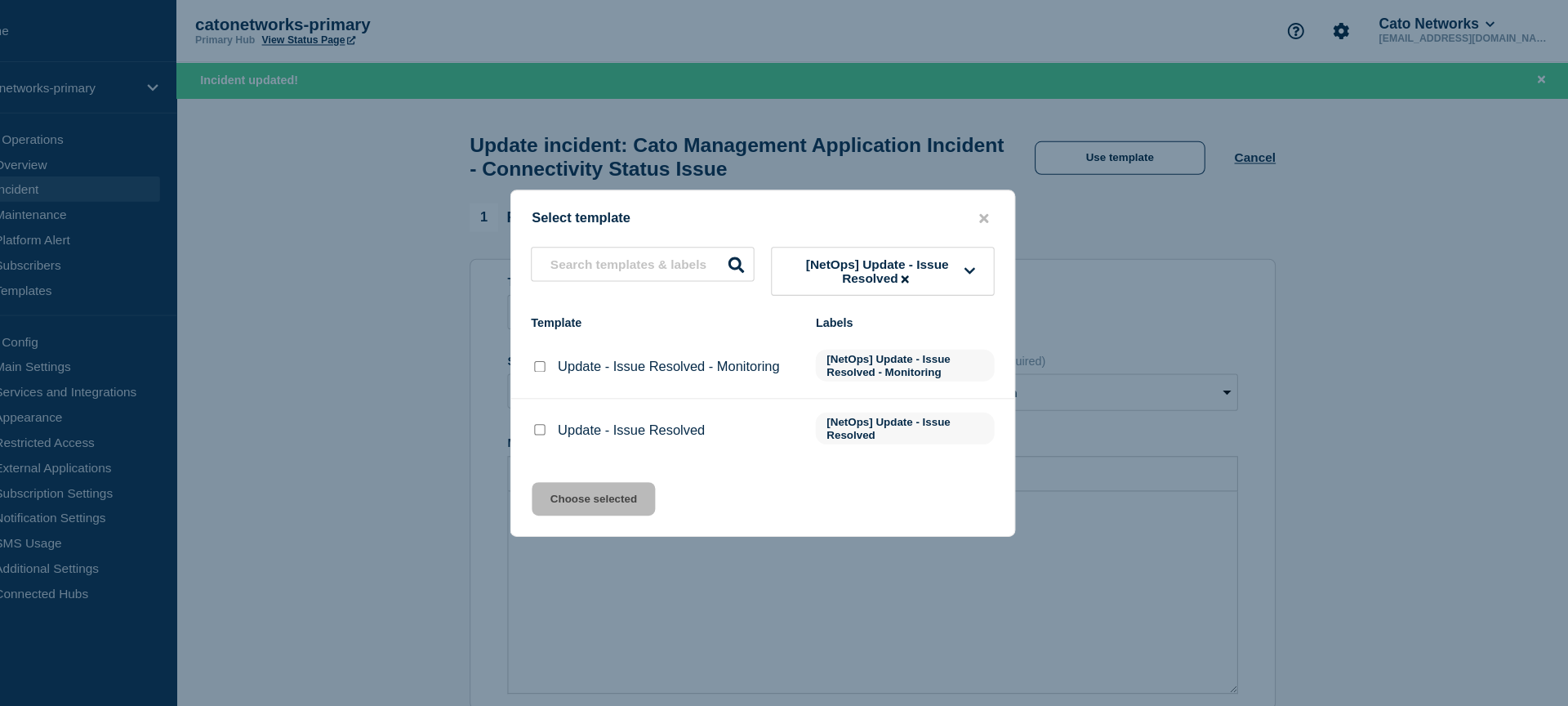
scroll to position [0, 0]
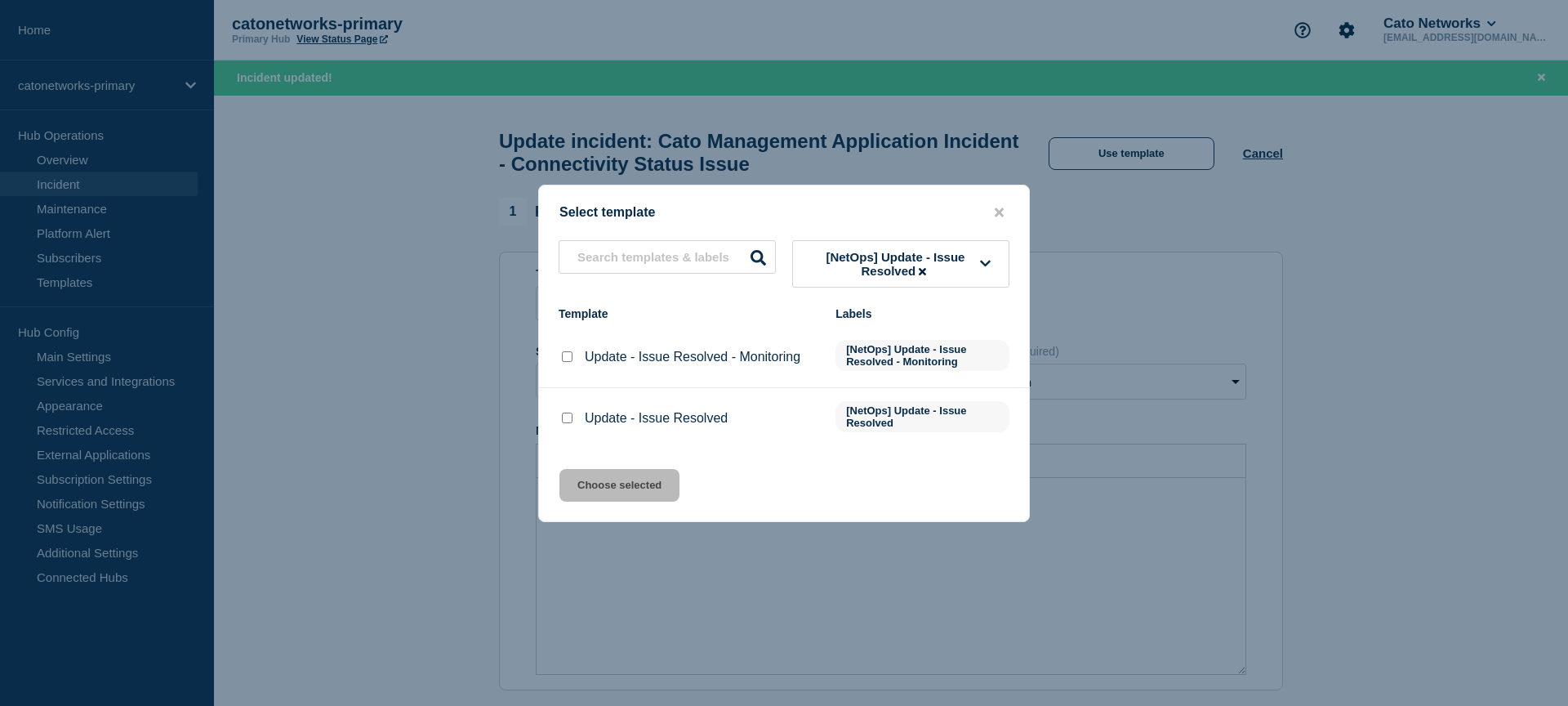
click at [562, 423] on input "Update - Issue Resolved checkbox" at bounding box center [567, 418] width 11 height 11
checkbox input "true"
click at [624, 498] on button "Choose selected" at bounding box center [619, 485] width 120 height 33
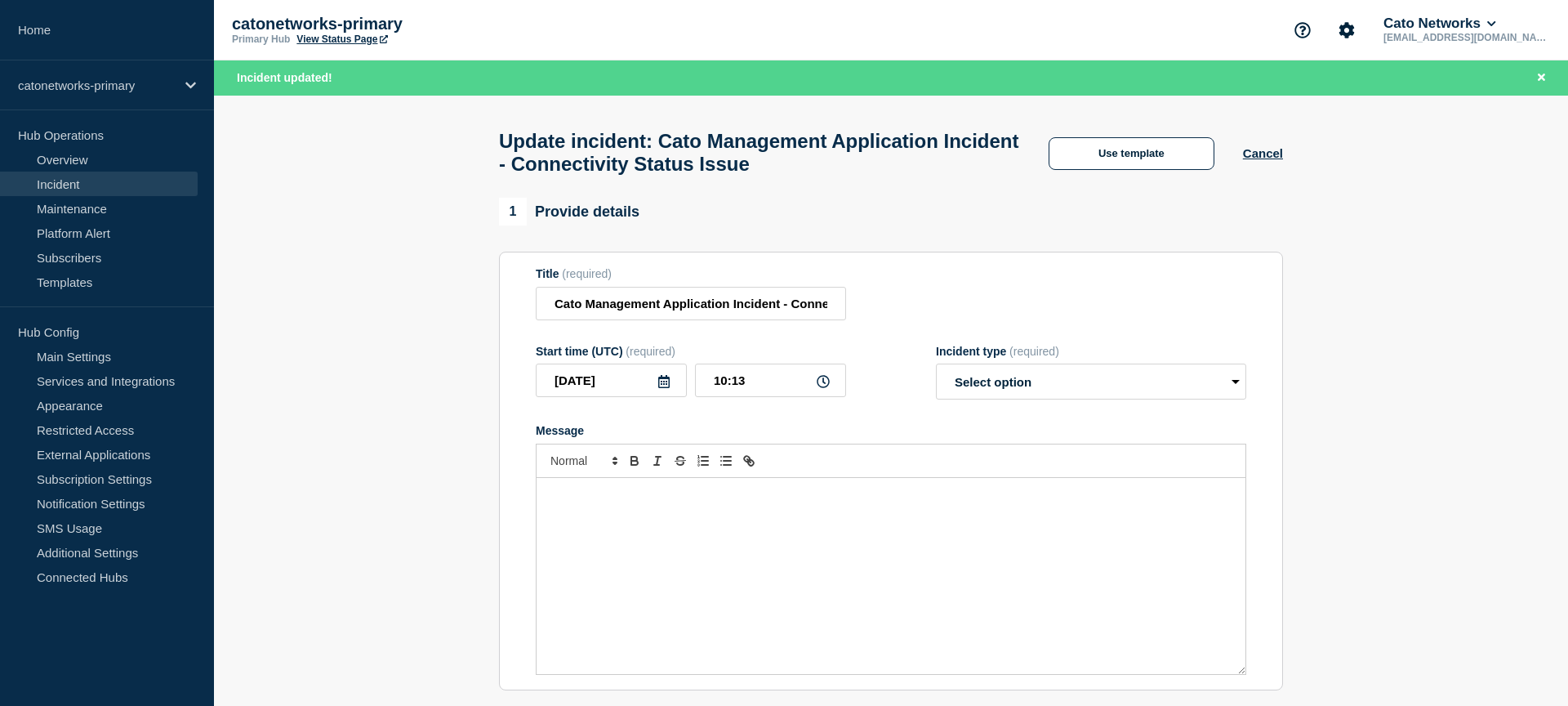
select select "resolved"
radio input "false"
radio input "true"
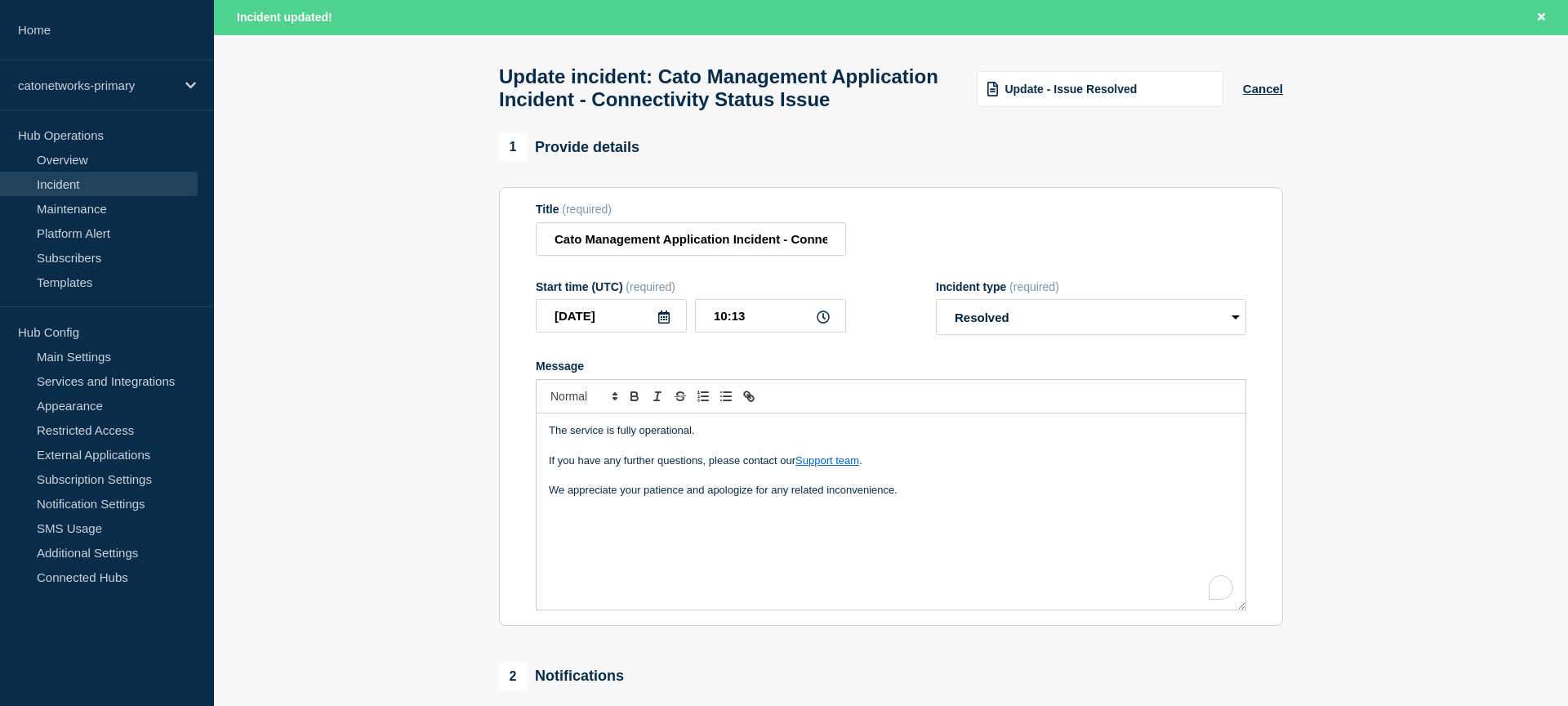
scroll to position [89, 0]
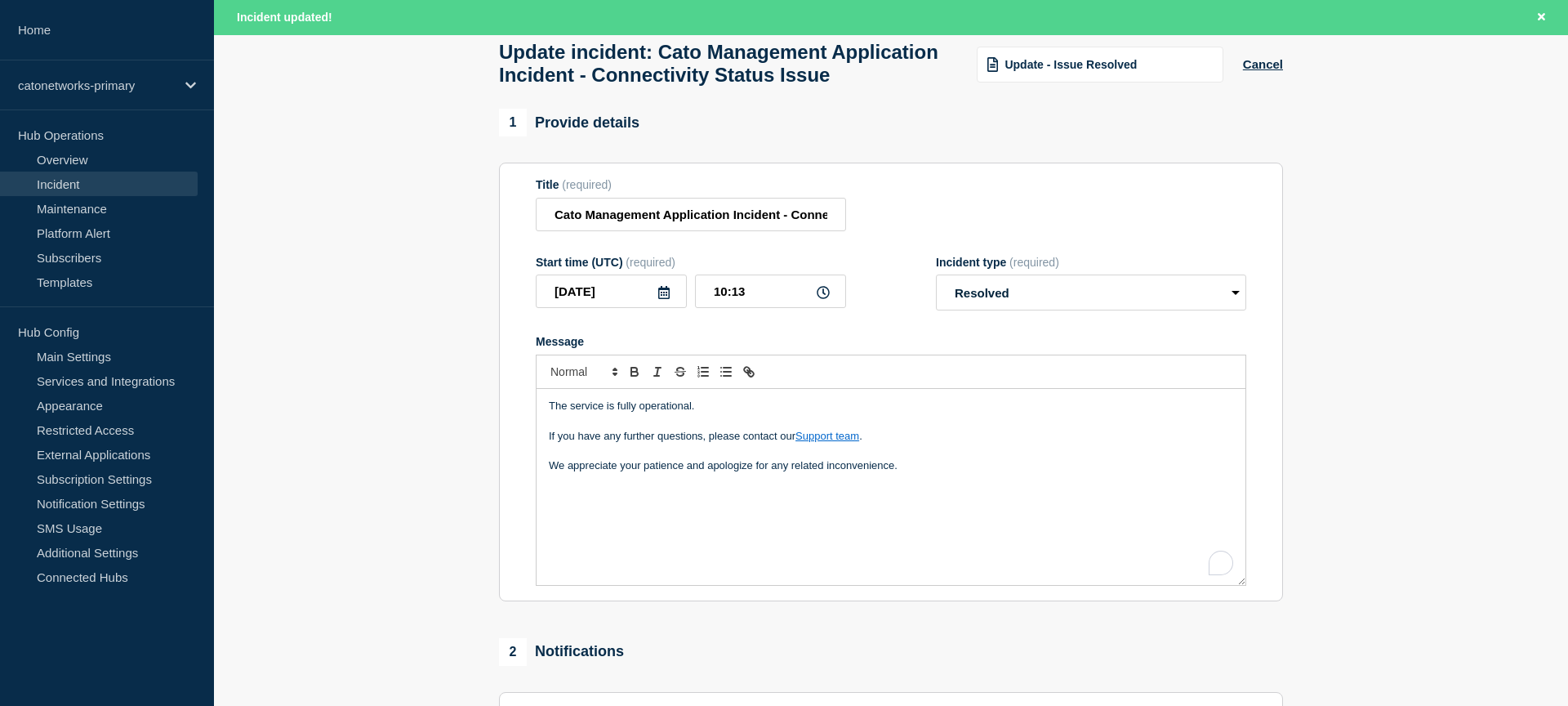
click at [936, 492] on div "The service is fully operational. If you have any further questions, please con…" at bounding box center [891, 487] width 709 height 196
click at [759, 308] on input "10:13" at bounding box center [770, 291] width 151 height 34
type input "10:00"
drag, startPoint x: 1482, startPoint y: 362, endPoint x: 1434, endPoint y: 379, distance: 50.9
click at [1481, 363] on section "1 Provide details Title (required) Cato Management Application Incident - Conne…" at bounding box center [891, 571] width 1354 height 926
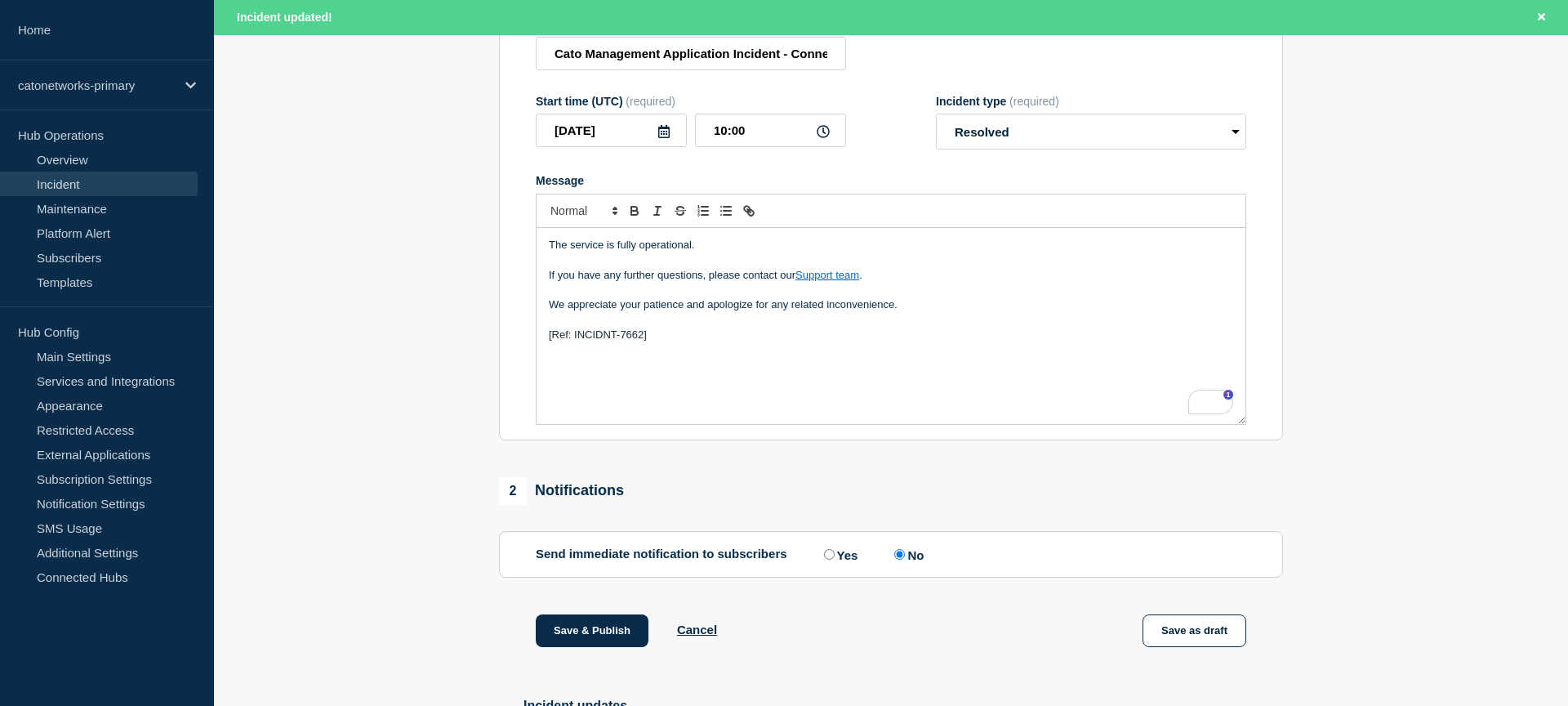
scroll to position [456, 0]
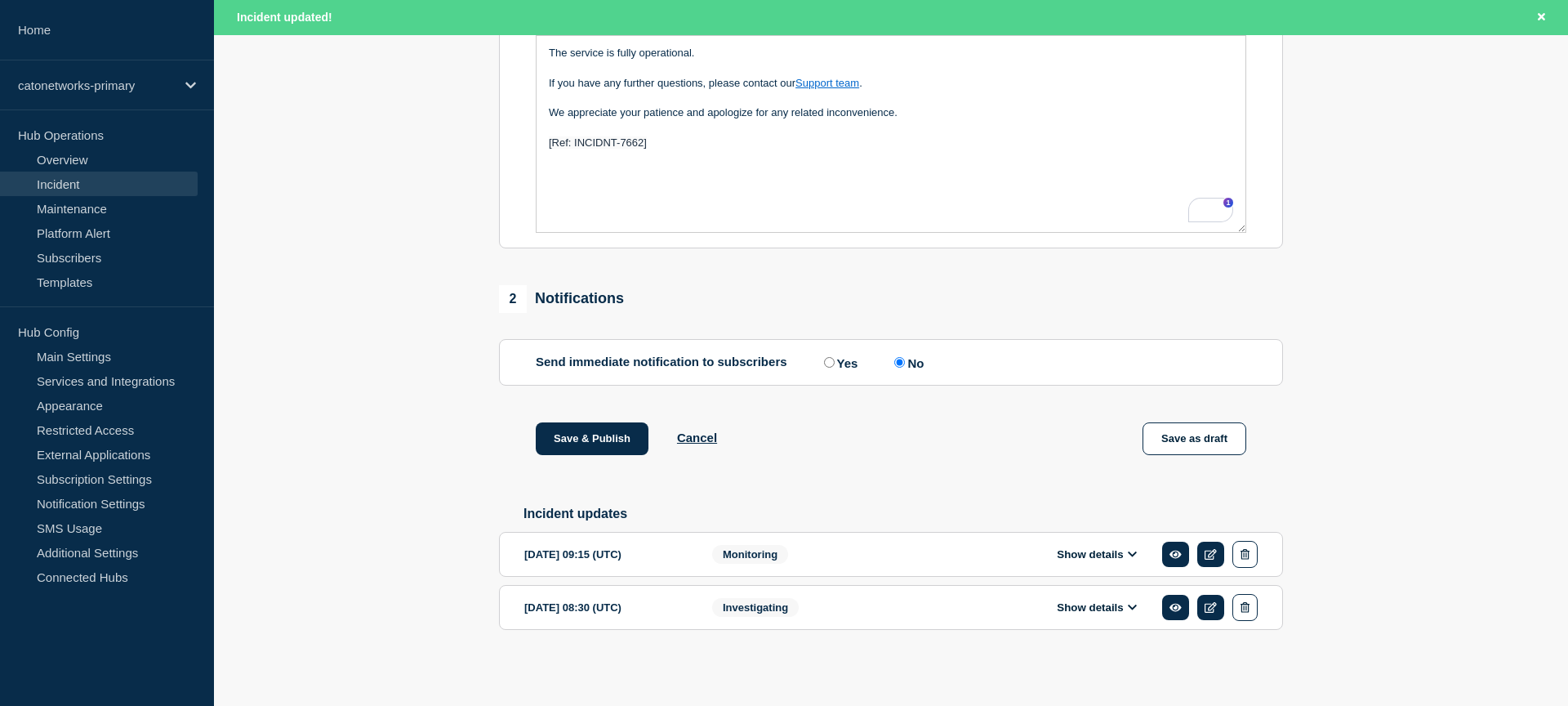
click at [824, 368] on input "Yes" at bounding box center [829, 362] width 11 height 11
radio input "true"
radio input "false"
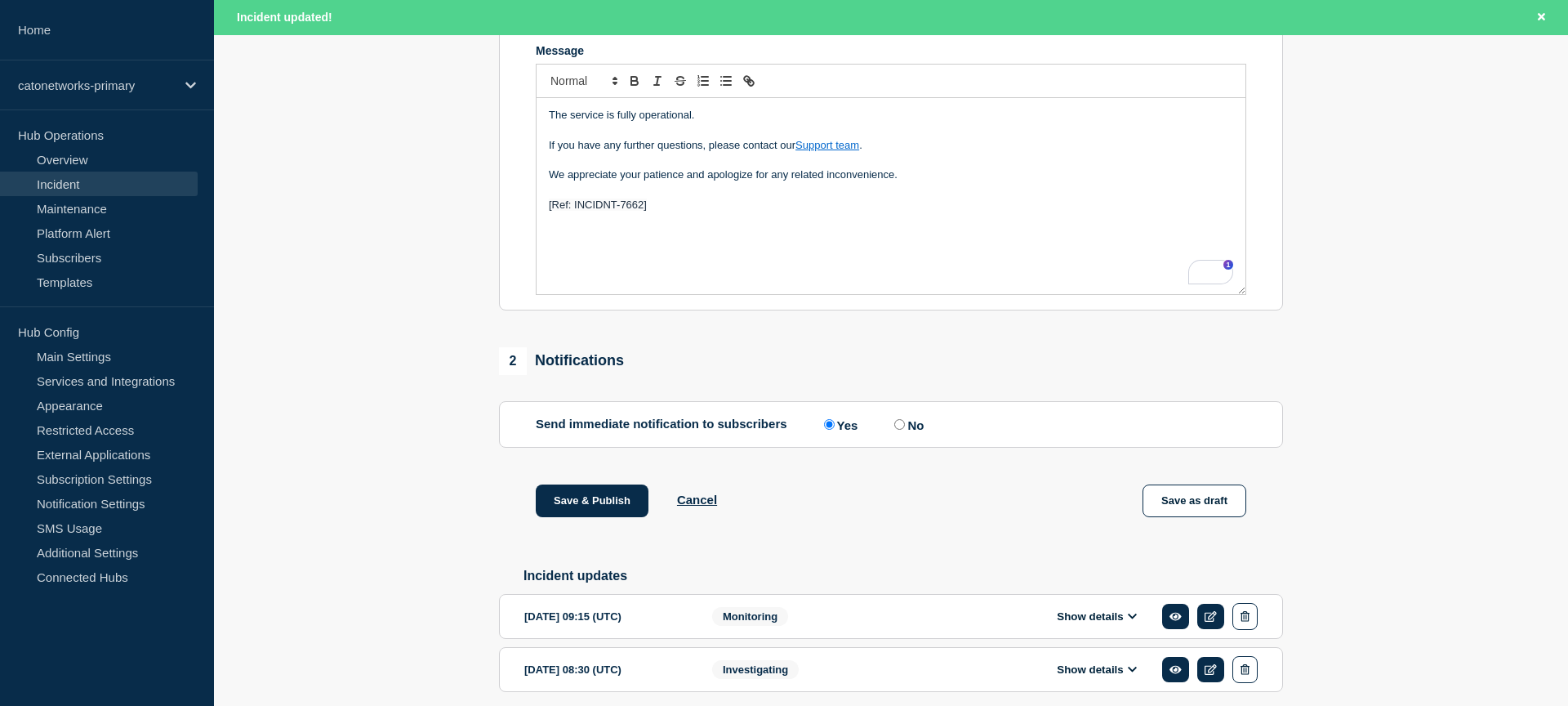
scroll to position [469, 0]
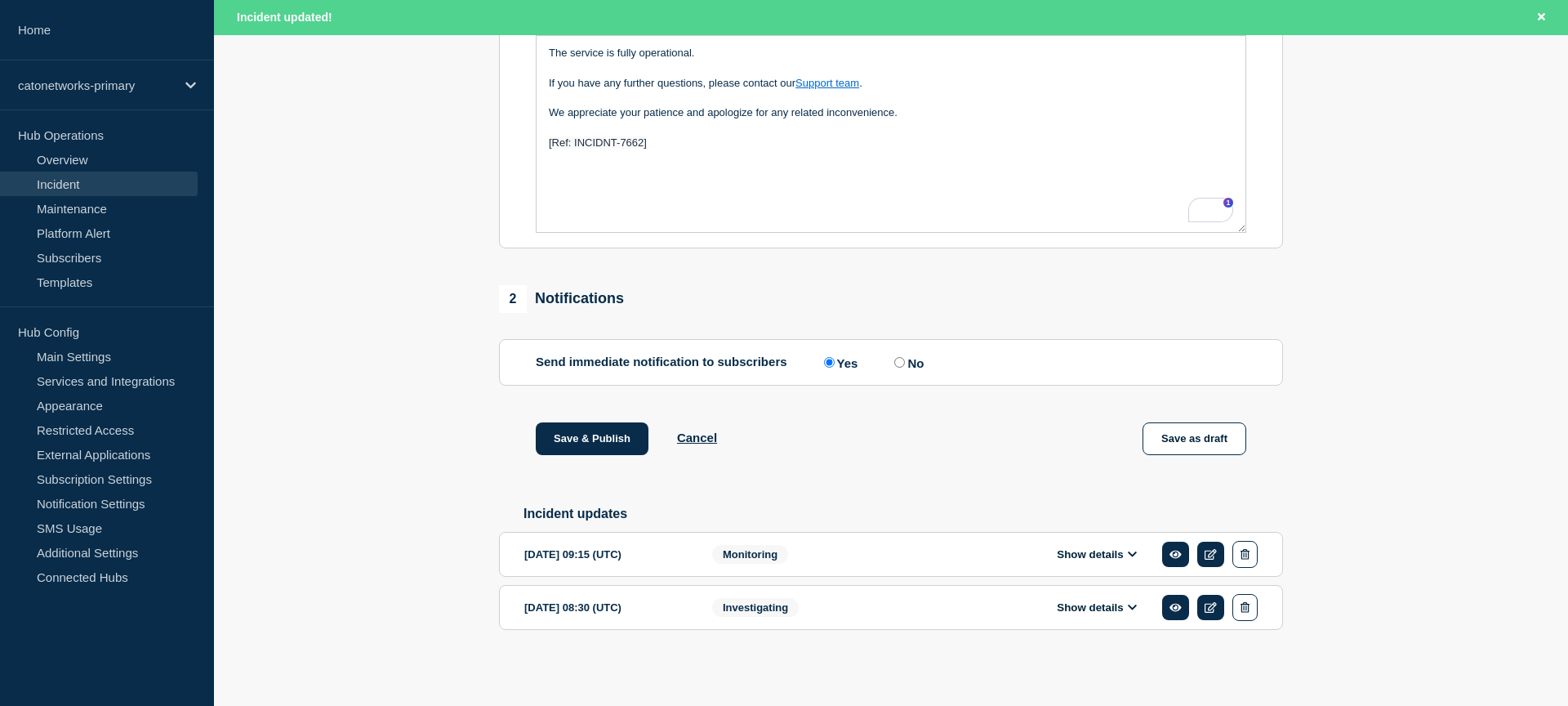
click at [917, 434] on div "Save & Publish Cancel Save as draft" at bounding box center [891, 459] width 784 height 73
drag, startPoint x: 919, startPoint y: 473, endPoint x: 757, endPoint y: 461, distance: 162.4
click at [919, 473] on div "Save & Publish Cancel Save as draft" at bounding box center [891, 459] width 784 height 73
click at [769, 459] on div "Save & Publish Cancel Save as draft" at bounding box center [891, 459] width 784 height 73
click at [829, 453] on div "Save & Publish Cancel Save as draft" at bounding box center [891, 459] width 784 height 73
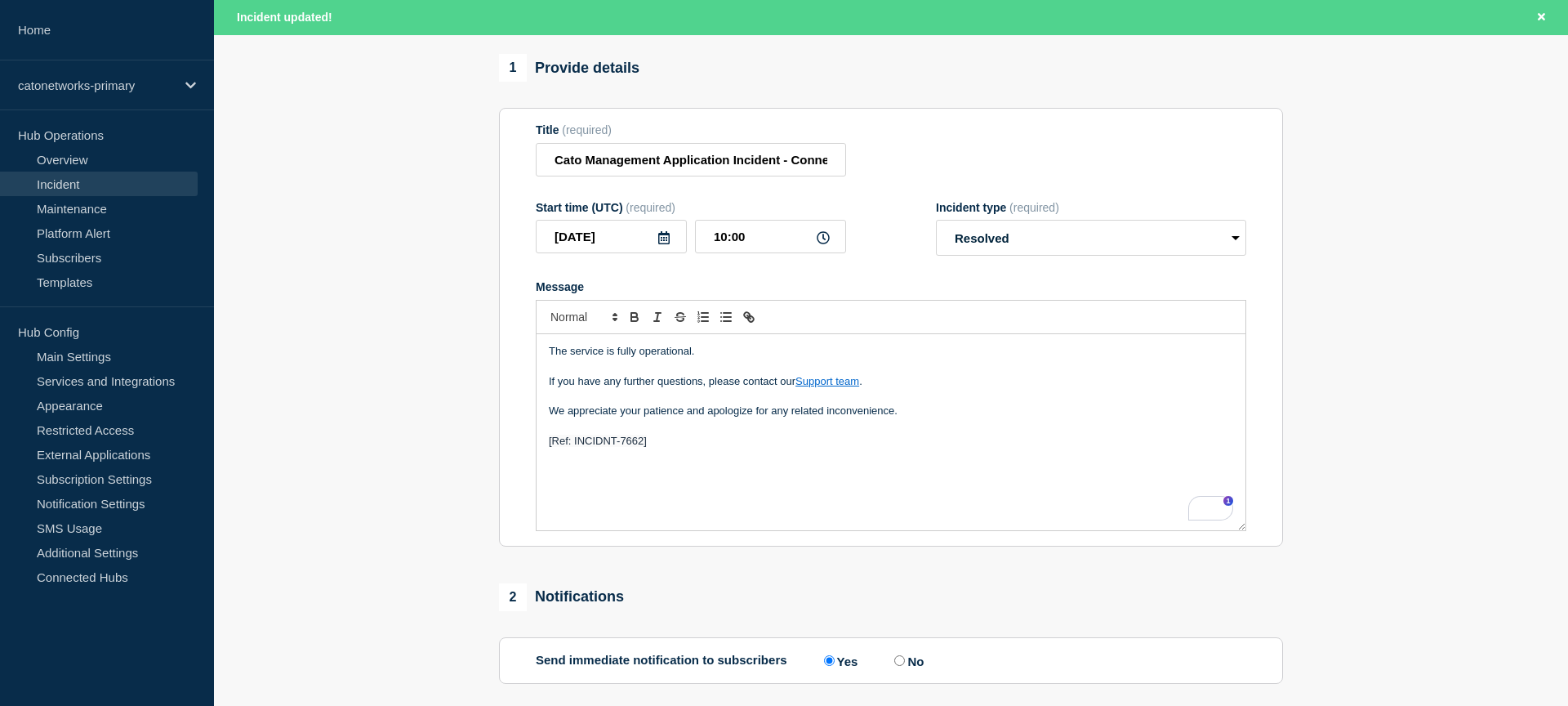
scroll to position [0, 0]
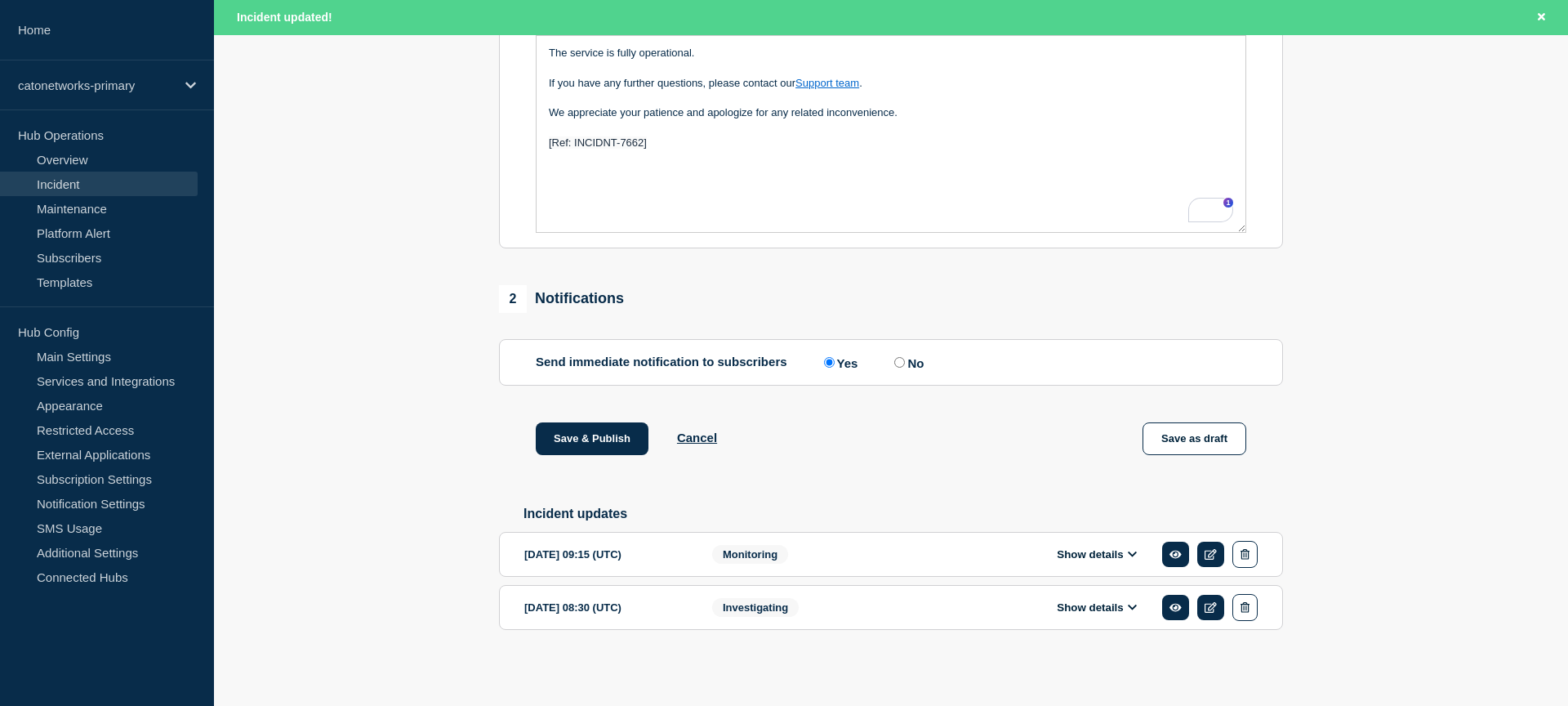
click at [834, 441] on div "Save & Publish Cancel Save as draft" at bounding box center [891, 459] width 784 height 73
click at [577, 436] on button "Save & Publish" at bounding box center [592, 438] width 112 height 33
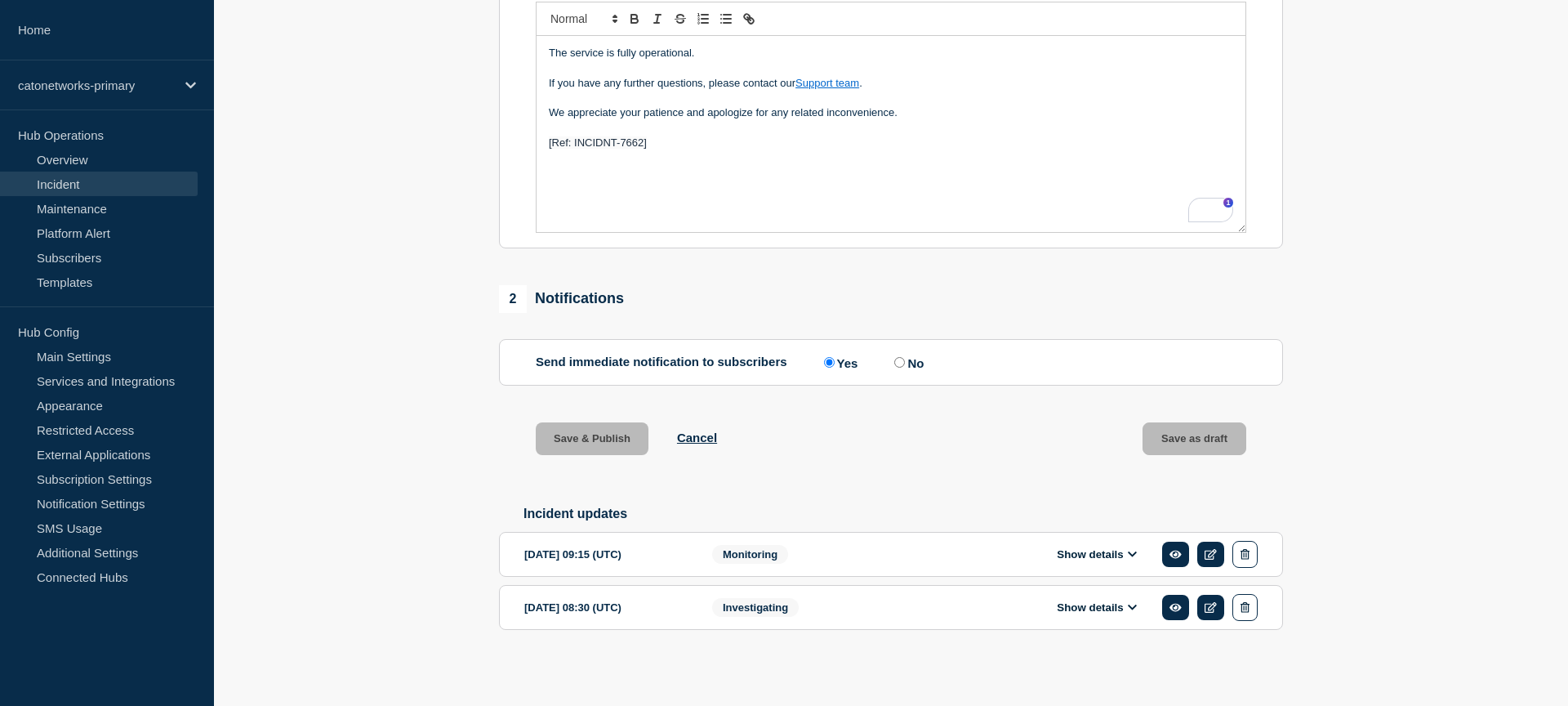
scroll to position [429, 0]
